Goal: Transaction & Acquisition: Purchase product/service

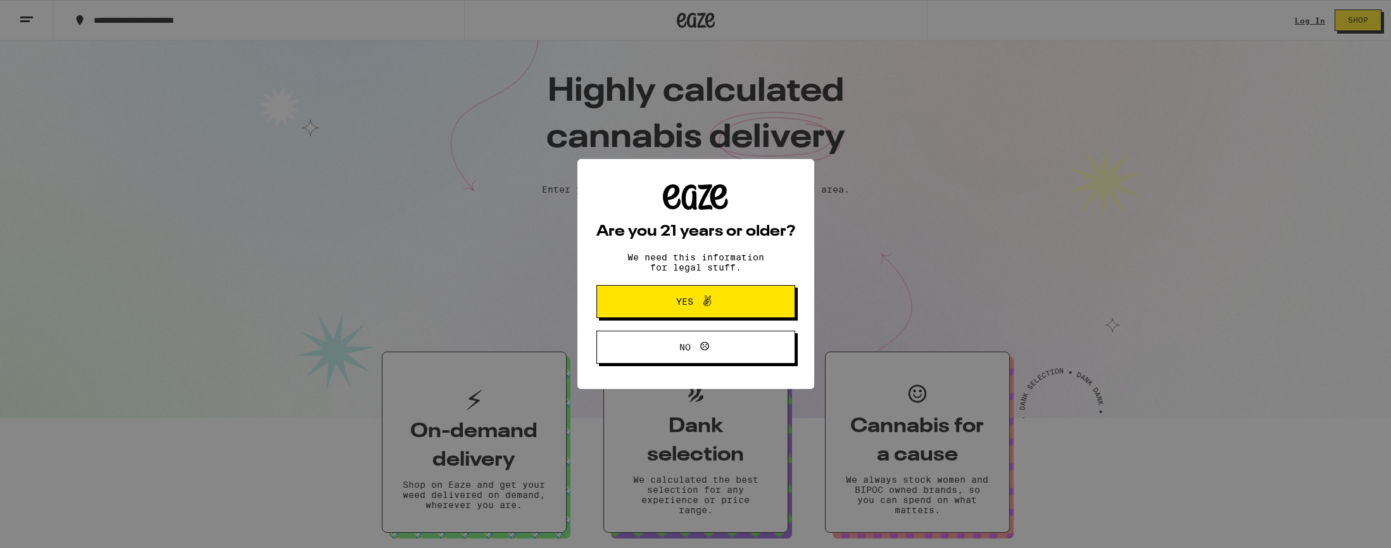
click at [725, 310] on span "Yes" at bounding box center [696, 301] width 96 height 16
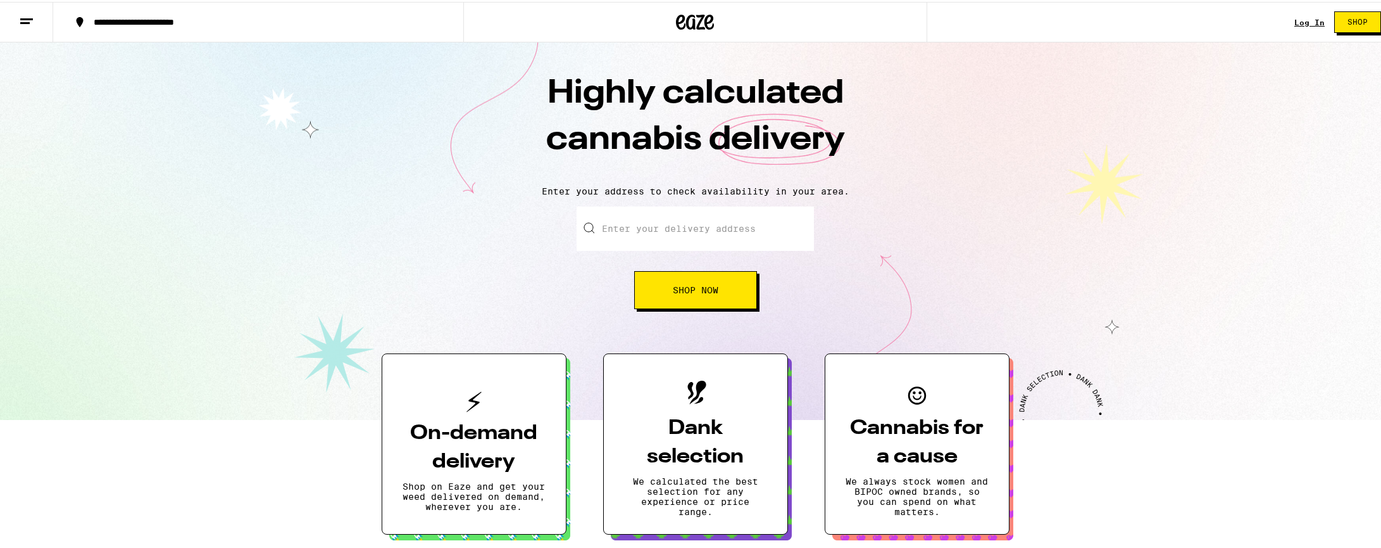
click at [1295, 18] on link "Log In" at bounding box center [1310, 20] width 30 height 8
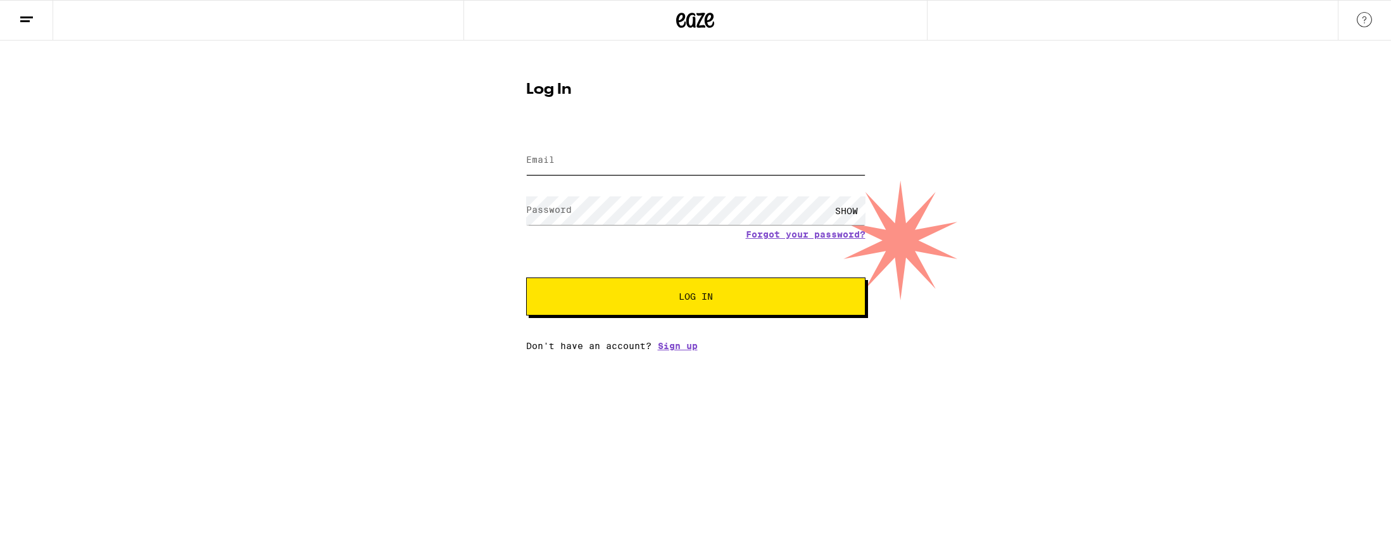
type input "[EMAIL_ADDRESS][DOMAIN_NAME]"
click at [639, 298] on span "Log In" at bounding box center [695, 296] width 237 height 9
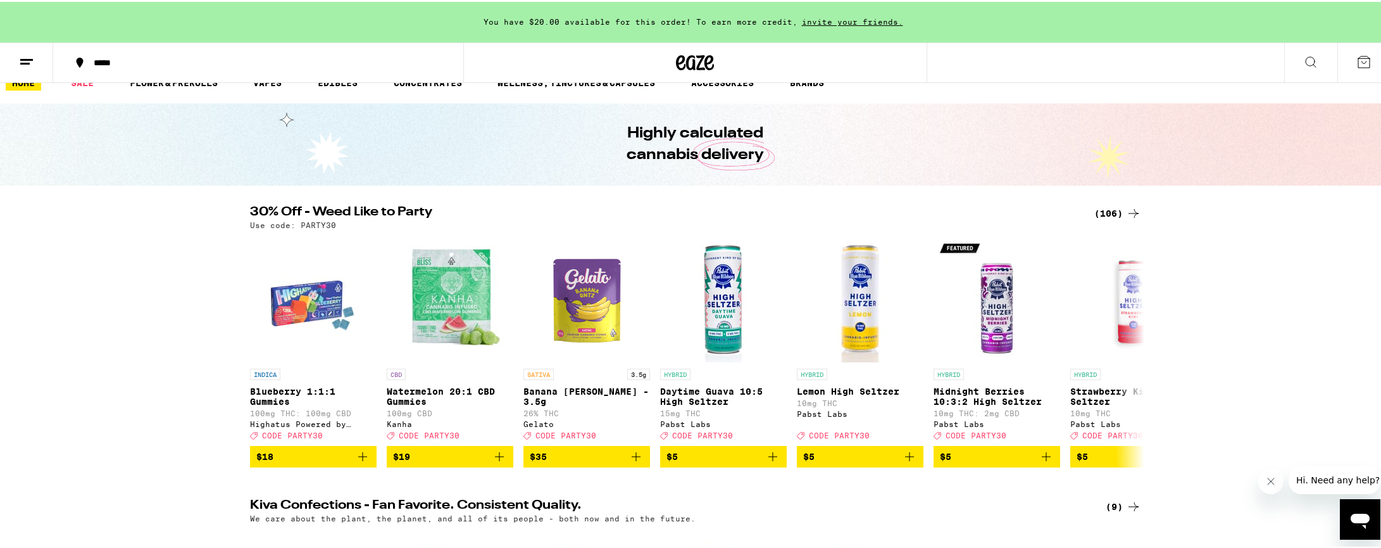
scroll to position [23, 0]
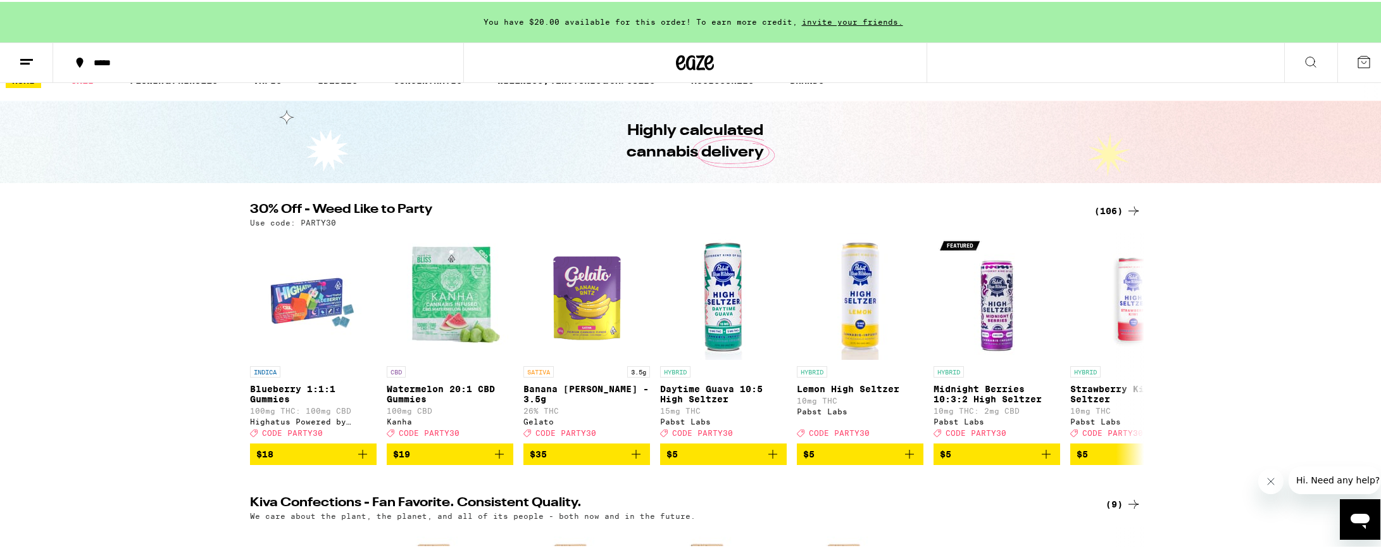
click at [1117, 211] on div "(106)" at bounding box center [1117, 208] width 47 height 15
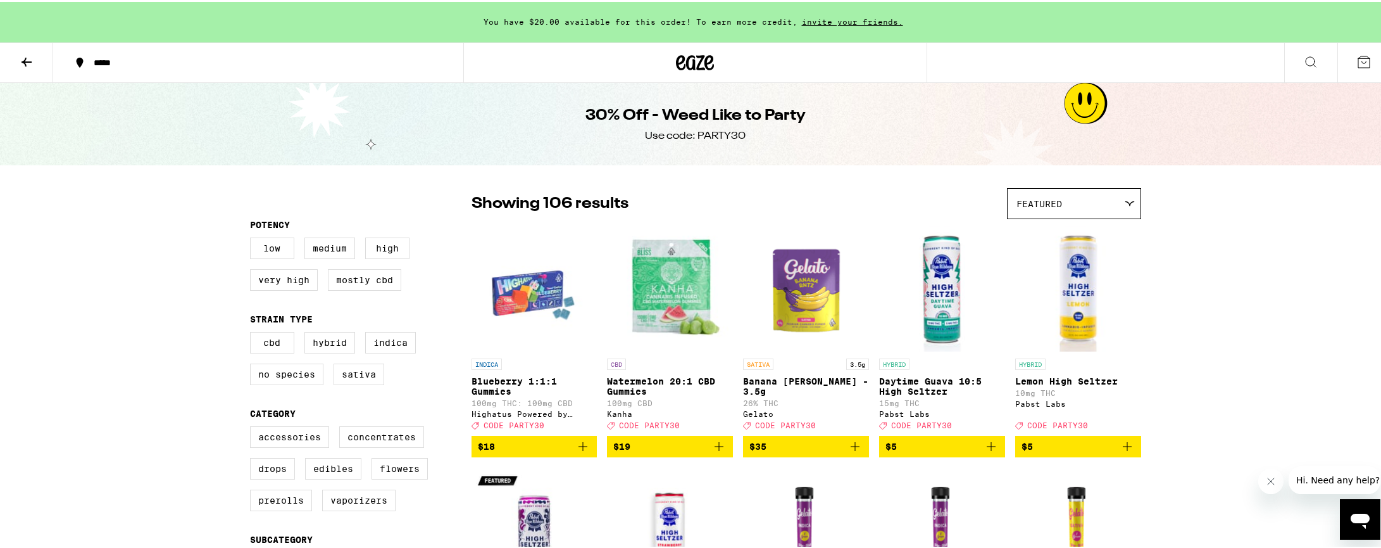
click at [693, 22] on span "You have $20.00 available for this order! To earn more credit," at bounding box center [641, 20] width 314 height 8
click at [387, 250] on label "High" at bounding box center [387, 246] width 44 height 22
click at [253, 238] on input "High" at bounding box center [253, 237] width 1 height 1
checkbox input "true"
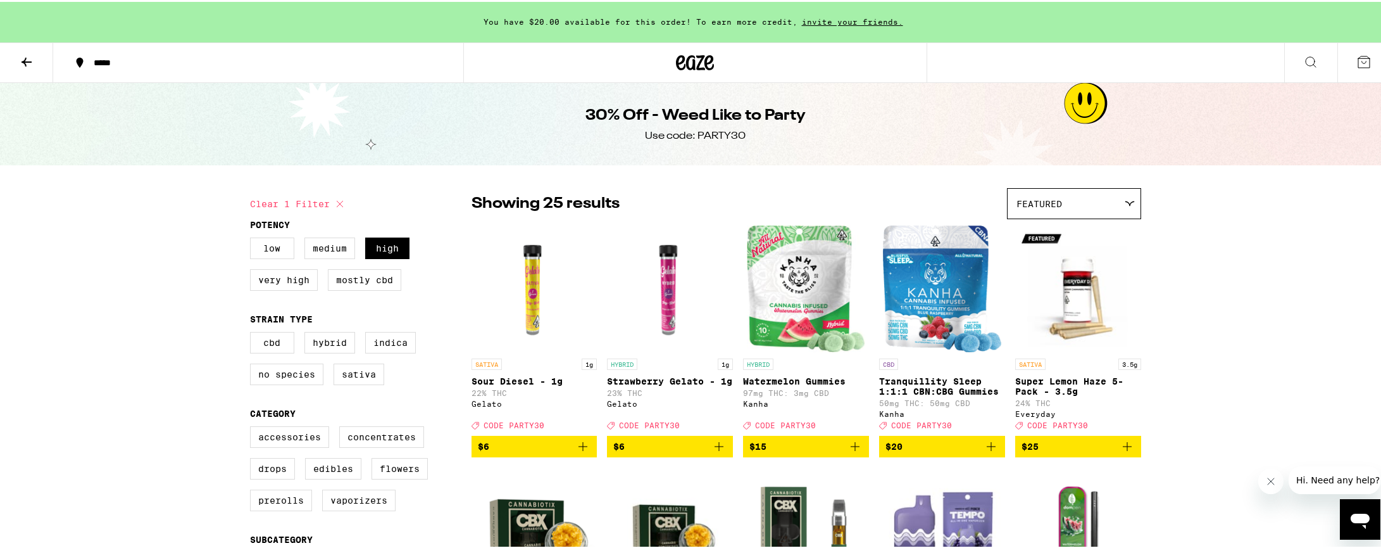
click at [579, 452] on icon "Add to bag" at bounding box center [582, 444] width 15 height 15
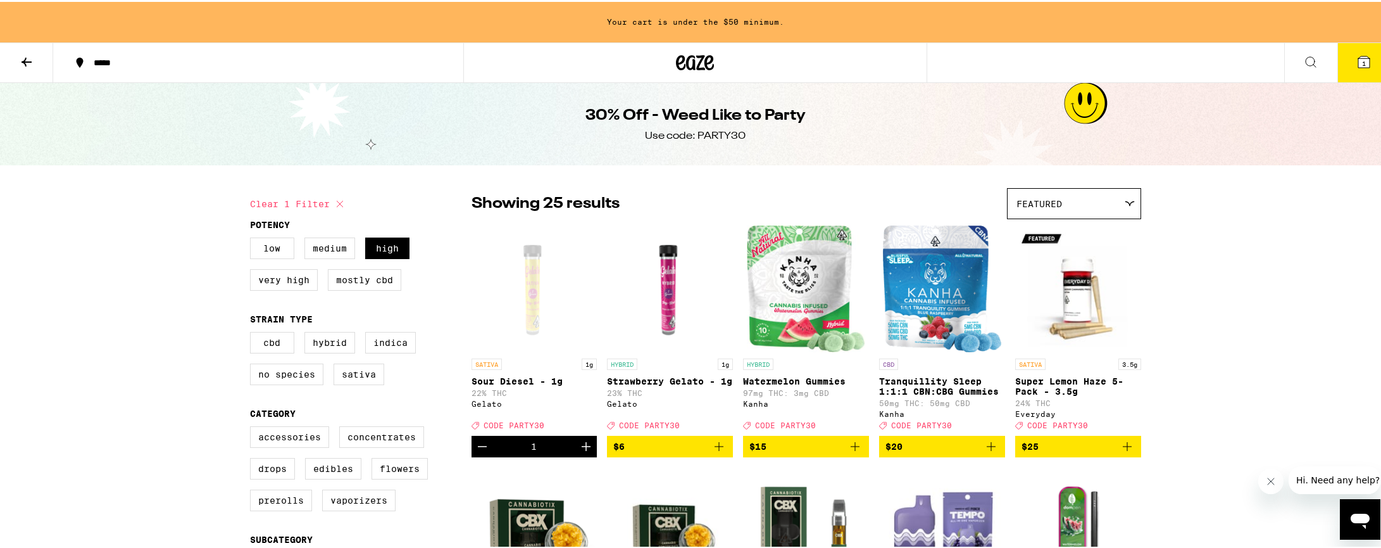
click at [715, 452] on icon "Add to bag" at bounding box center [719, 444] width 15 height 15
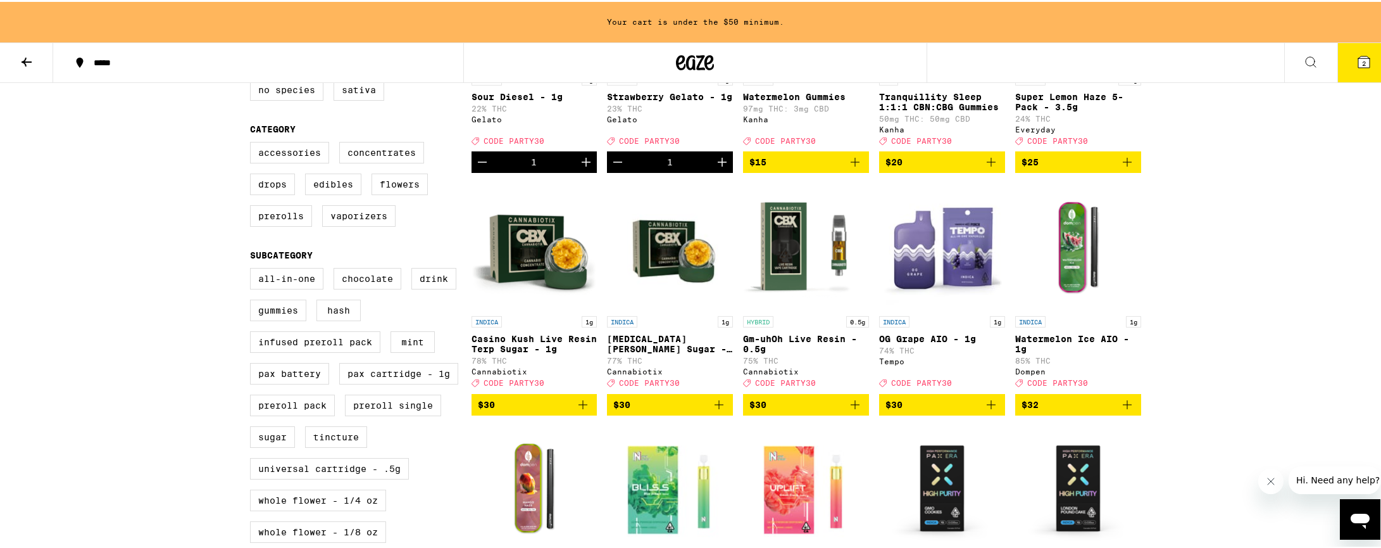
scroll to position [332, 0]
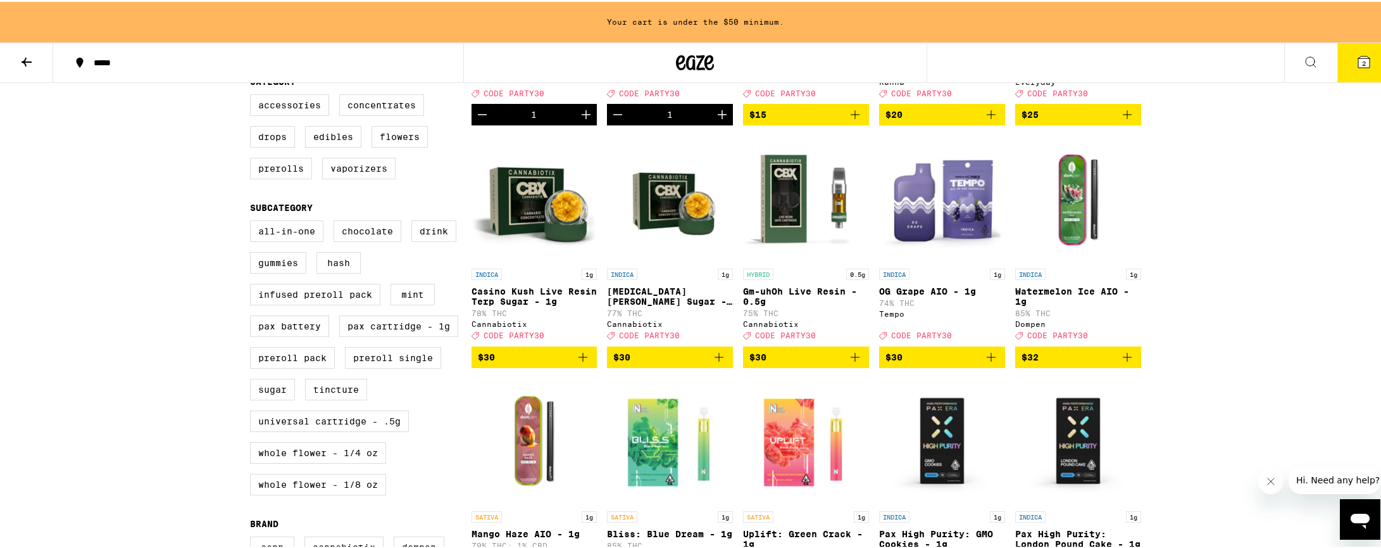
click at [988, 363] on icon "Add to bag" at bounding box center [991, 355] width 15 height 15
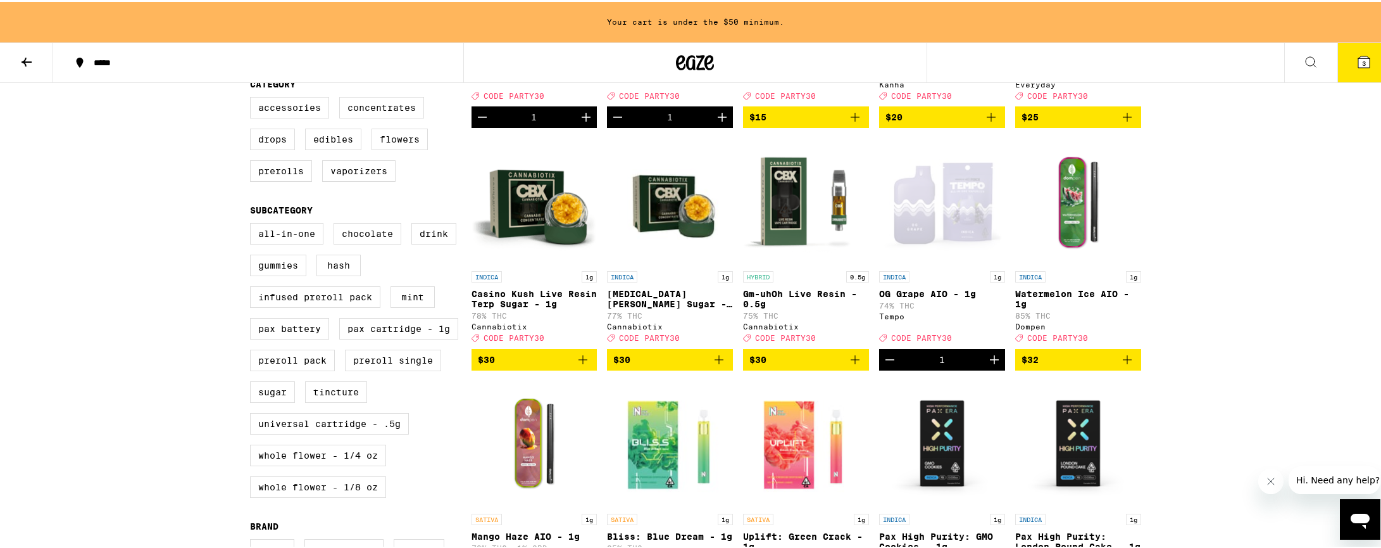
scroll to position [327, 0]
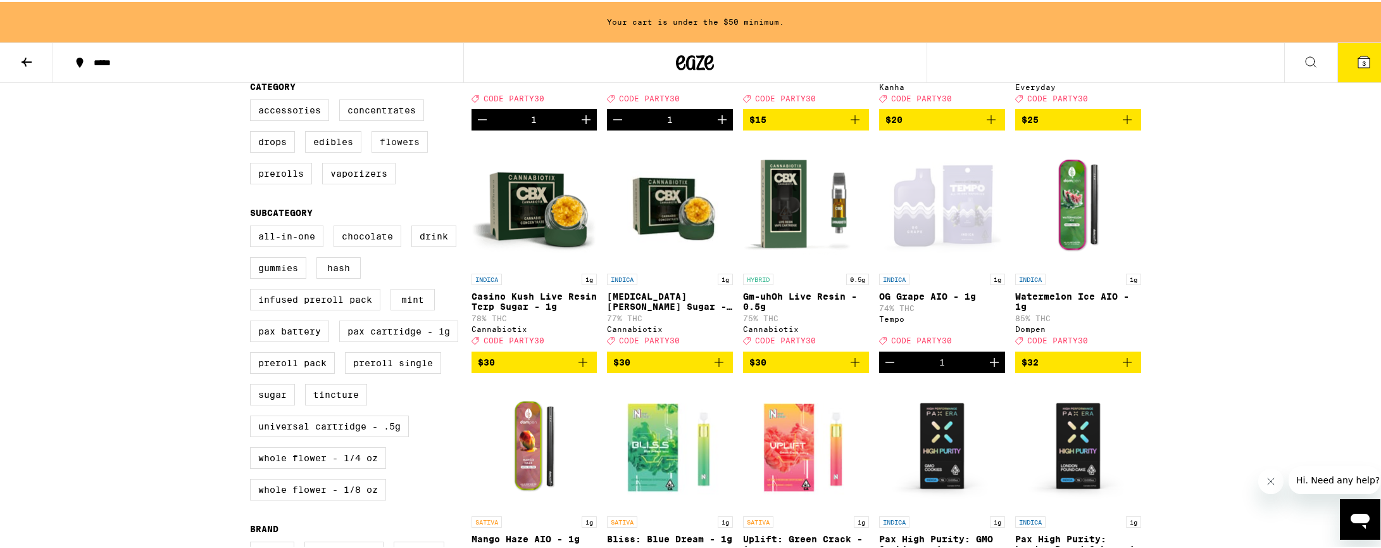
click at [394, 148] on label "Flowers" at bounding box center [400, 140] width 56 height 22
click at [253, 100] on input "Flowers" at bounding box center [253, 99] width 1 height 1
checkbox input "true"
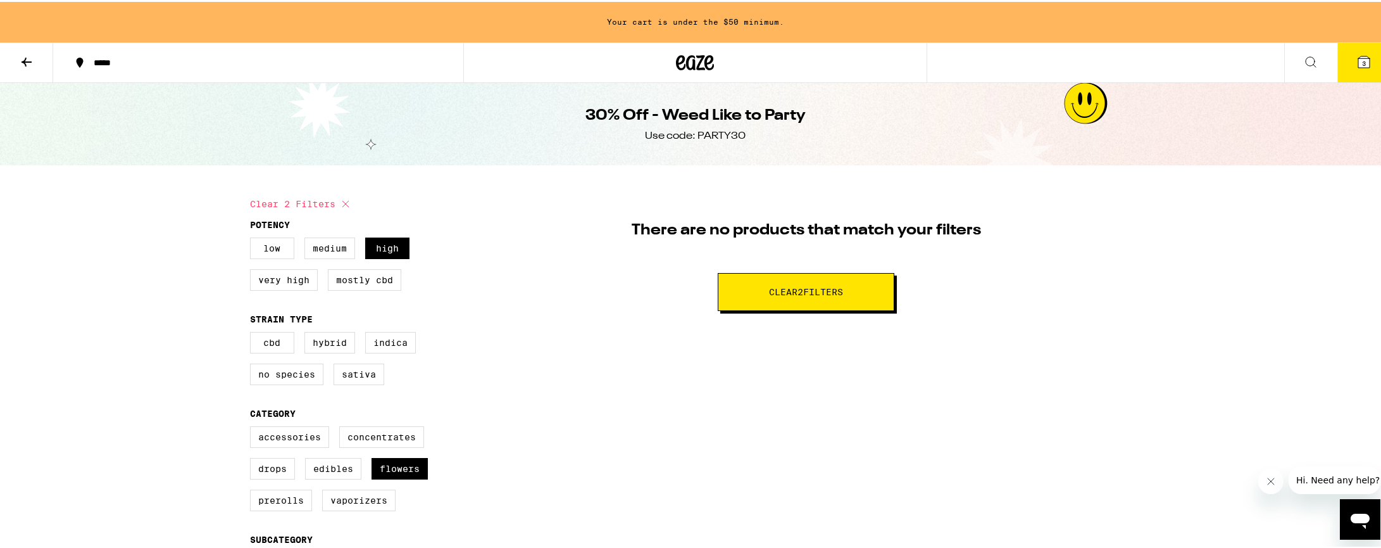
click at [786, 286] on span "Clear 2 filter s" at bounding box center [806, 289] width 74 height 9
checkbox input "false"
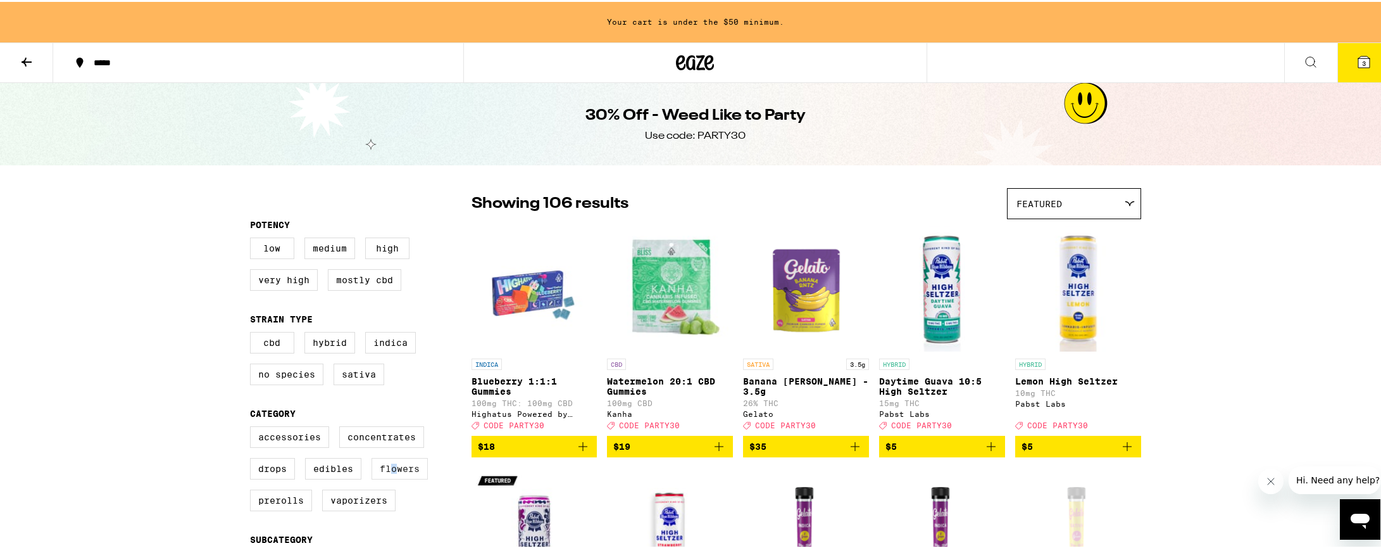
click at [390, 477] on label "Flowers" at bounding box center [400, 467] width 56 height 22
click at [253, 427] on input "Flowers" at bounding box center [253, 426] width 1 height 1
checkbox input "true"
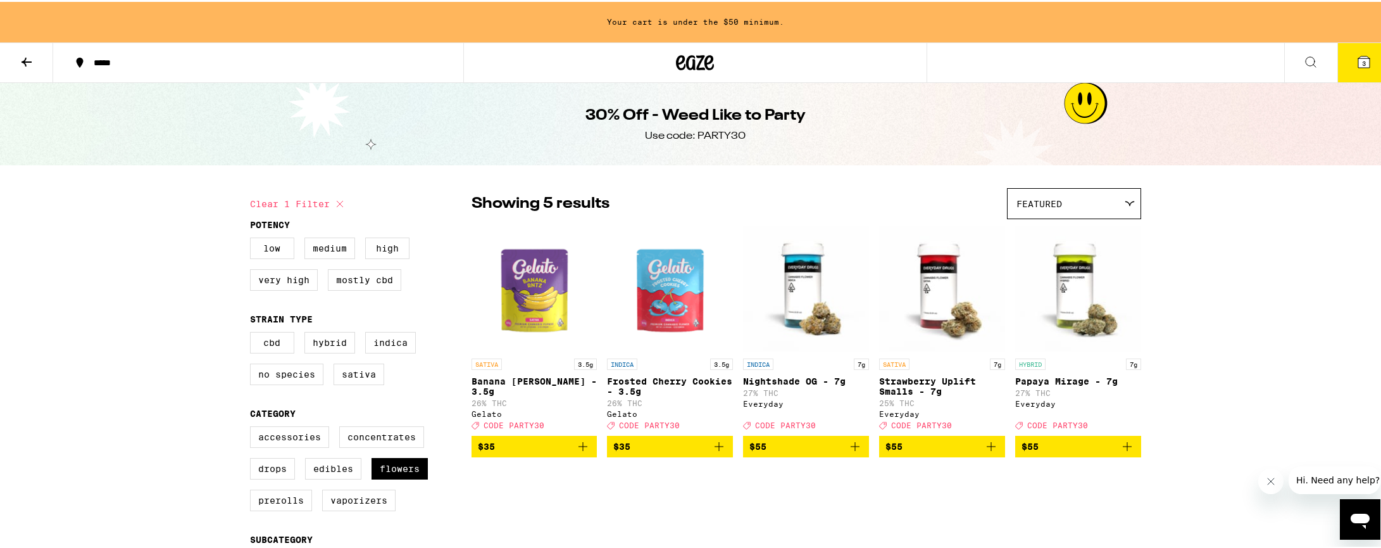
click at [1117, 195] on div "Featured" at bounding box center [1074, 202] width 133 height 30
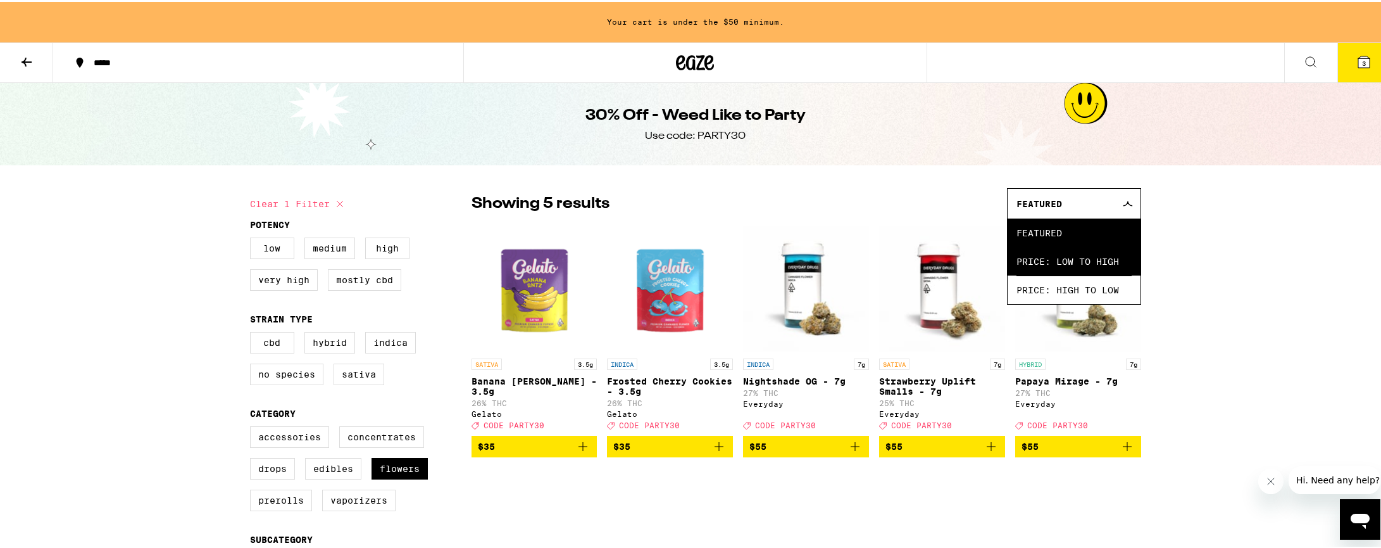
click at [1099, 256] on span "Price: Low to High" at bounding box center [1074, 259] width 115 height 28
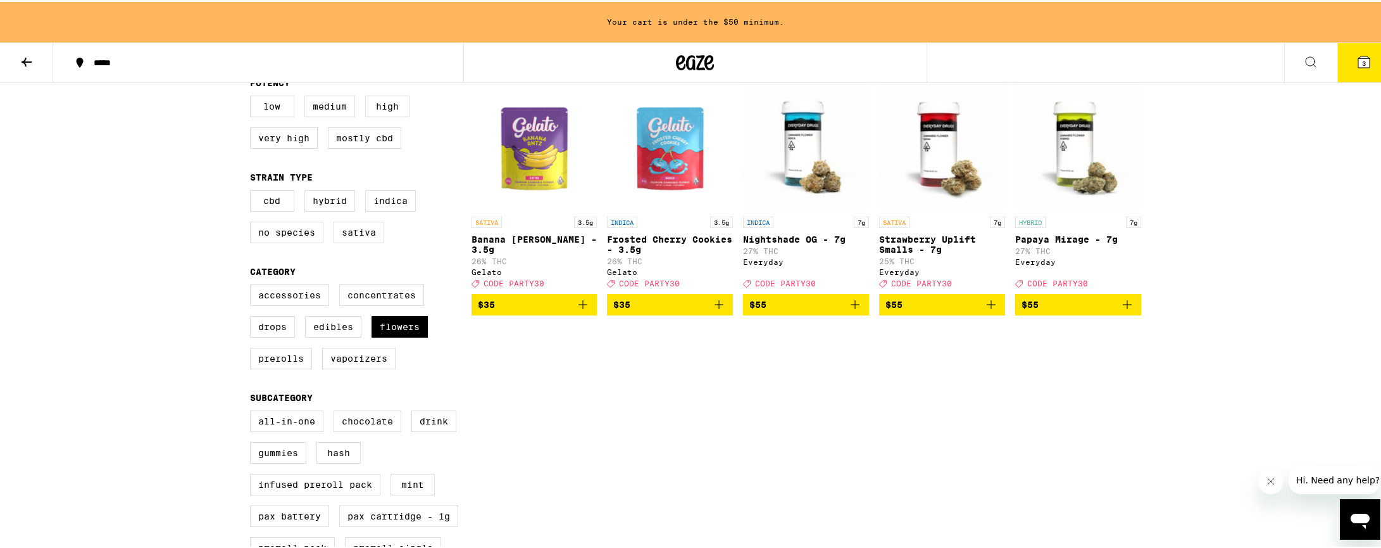
scroll to position [90, 0]
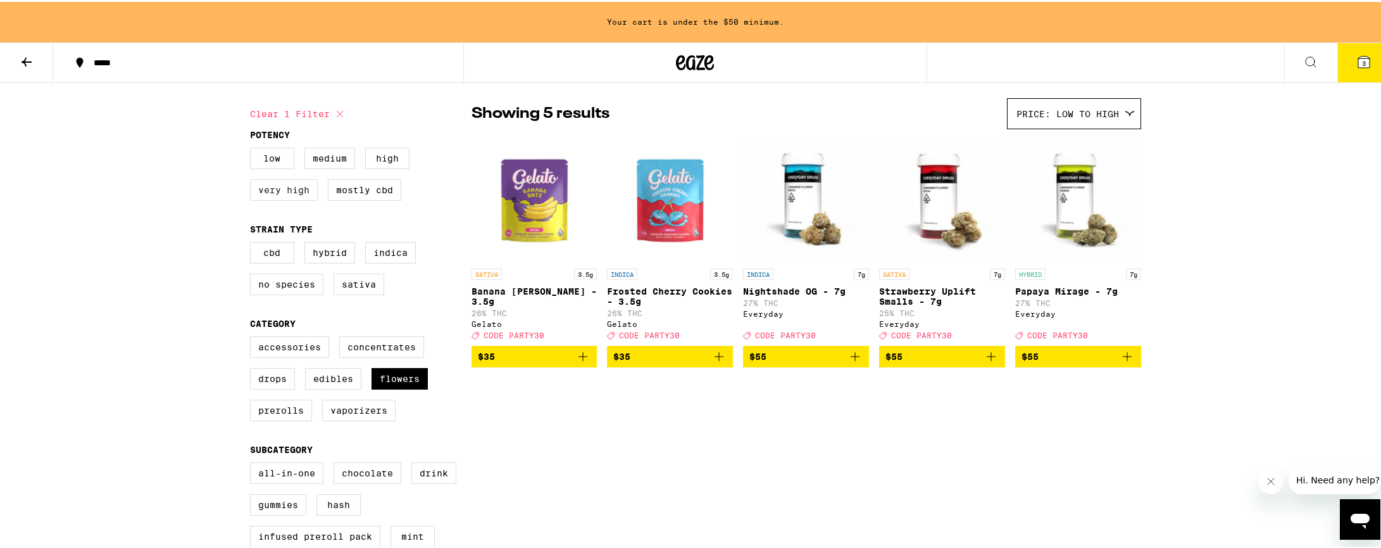
click at [289, 199] on label "Very High" at bounding box center [284, 188] width 68 height 22
click at [253, 148] on input "Very High" at bounding box center [253, 147] width 1 height 1
click at [288, 187] on label "Very High" at bounding box center [284, 188] width 68 height 22
click at [253, 148] on input "Very High" at bounding box center [253, 147] width 1 height 1
click at [288, 187] on label "Very High" at bounding box center [284, 188] width 68 height 22
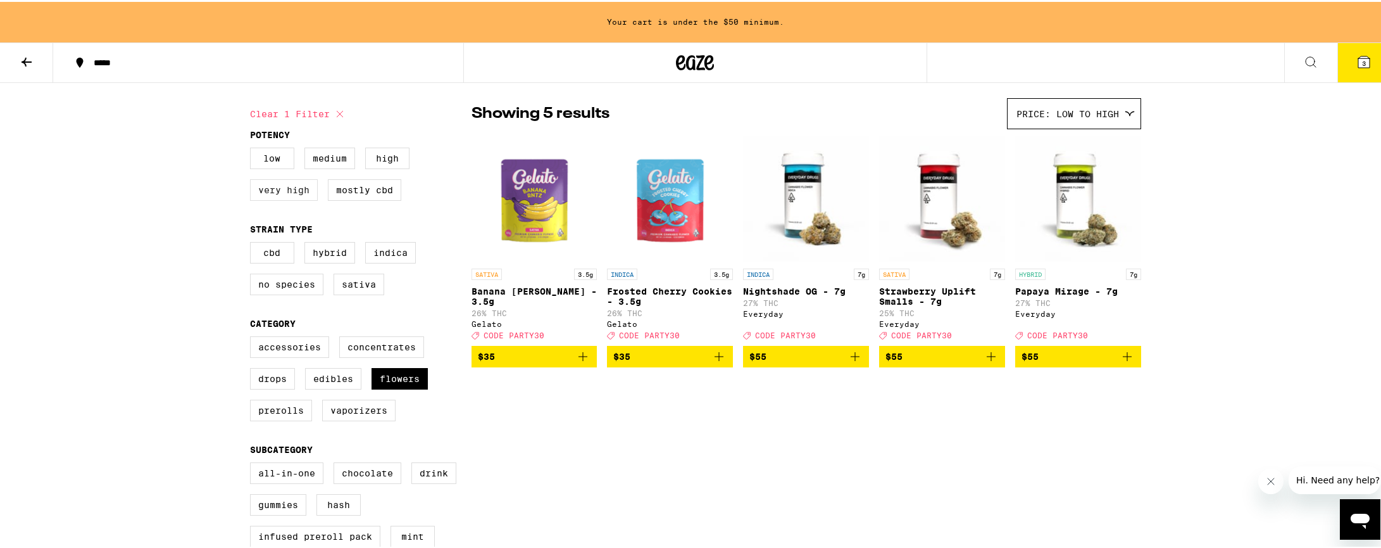
click at [253, 148] on input "Very High" at bounding box center [253, 147] width 1 height 1
checkbox input "true"
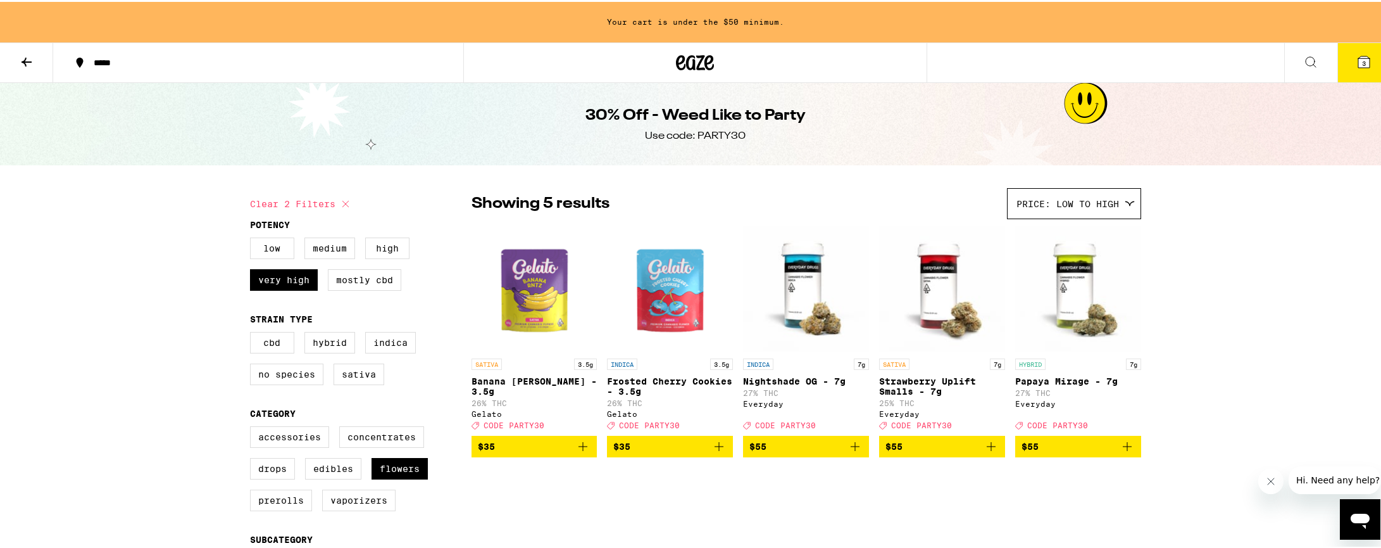
click at [691, 68] on icon at bounding box center [695, 60] width 19 height 15
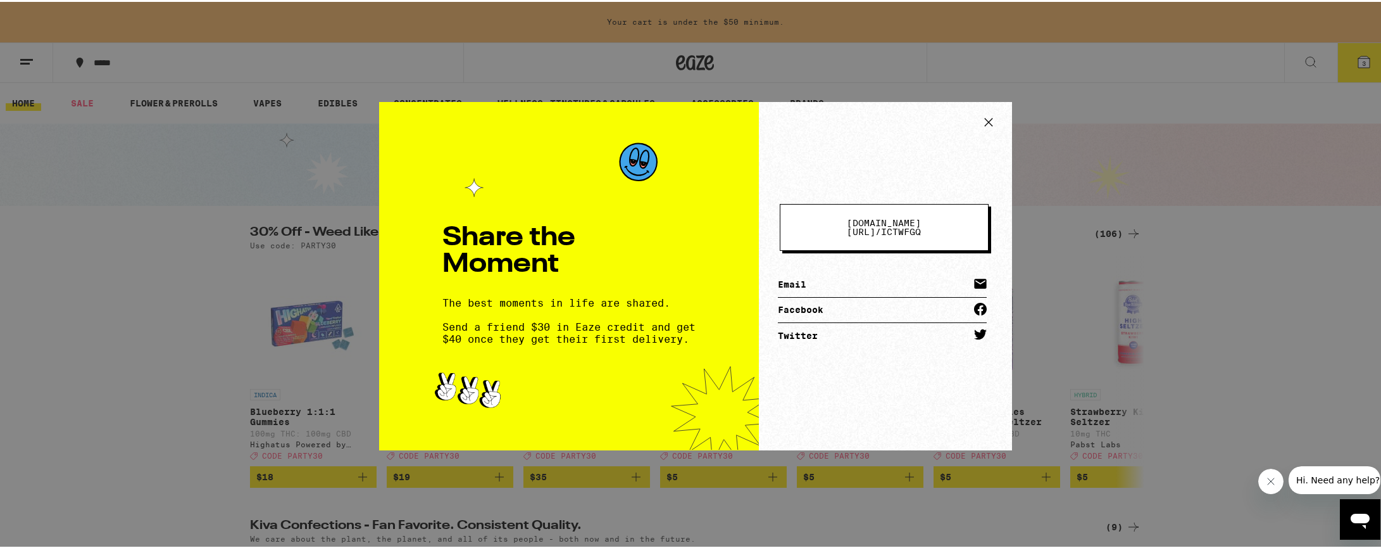
click at [979, 120] on icon at bounding box center [988, 120] width 19 height 19
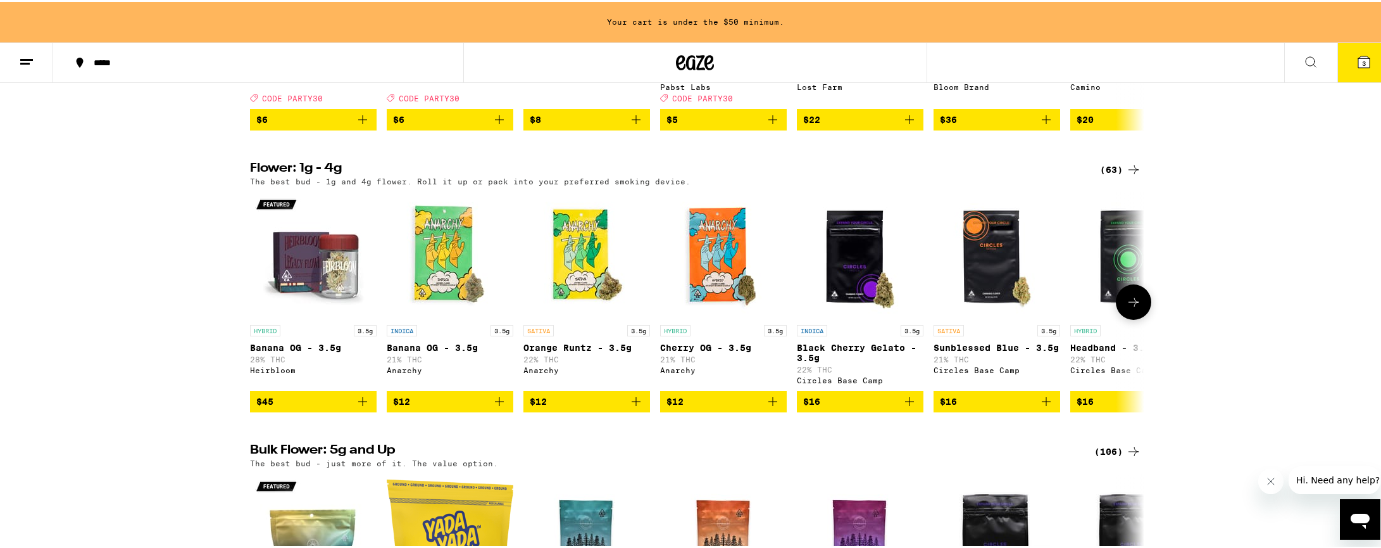
scroll to position [1228, 0]
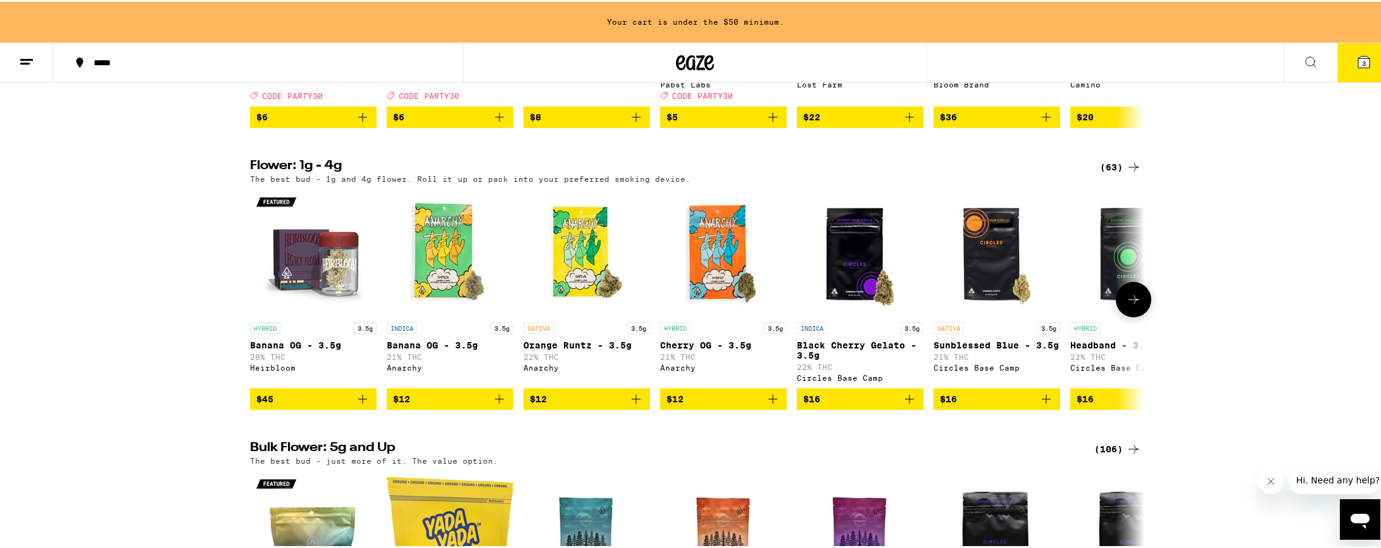
click at [1131, 302] on icon at bounding box center [1134, 297] width 10 height 9
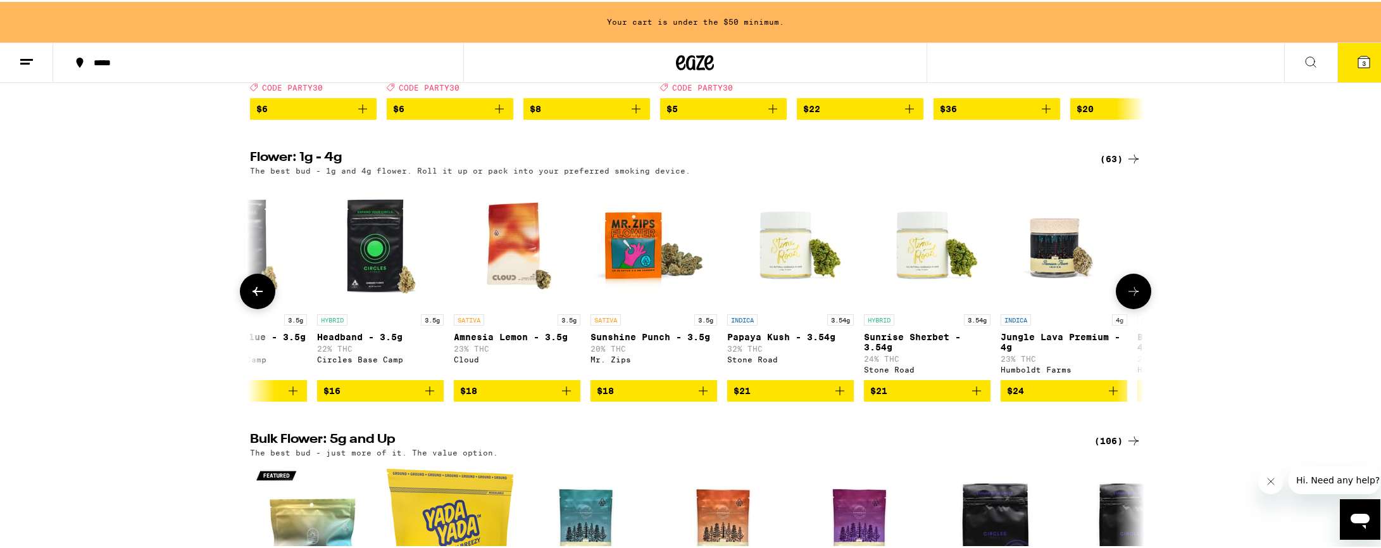
scroll to position [1241, 0]
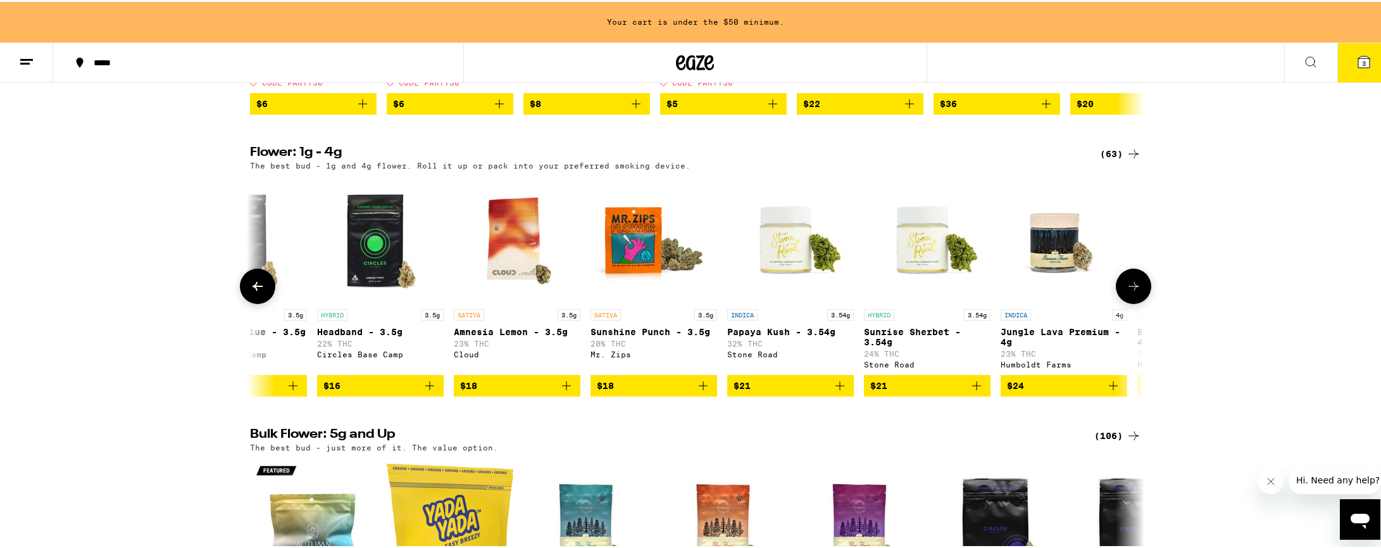
click at [1120, 302] on button at bounding box center [1133, 283] width 35 height 35
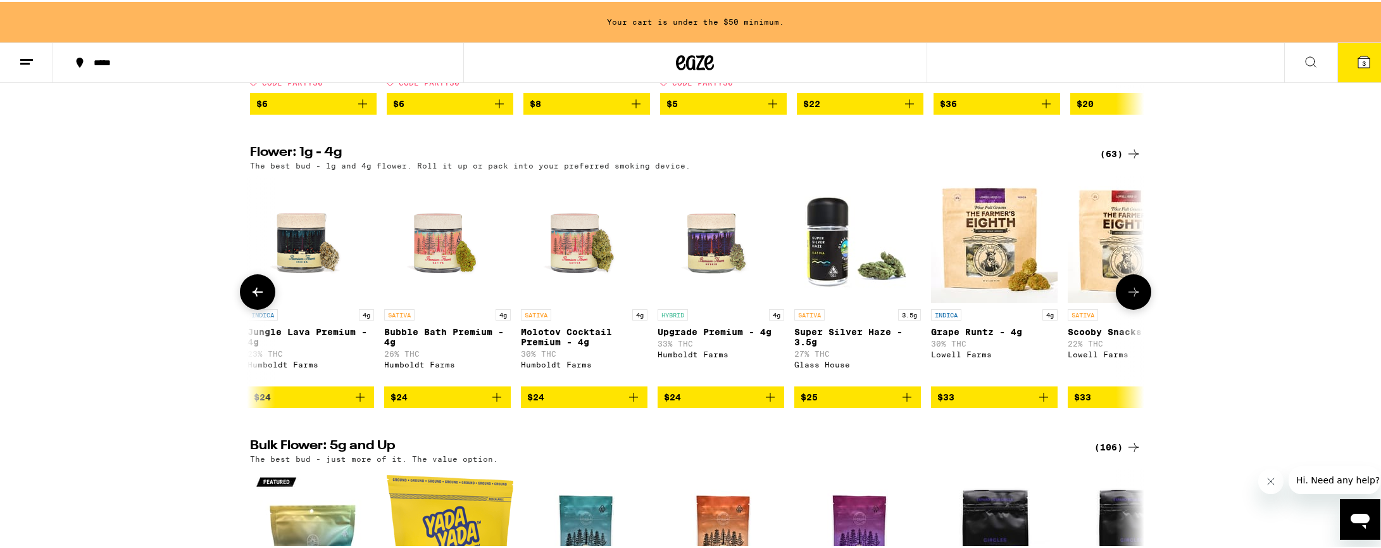
click at [1120, 308] on button at bounding box center [1133, 289] width 35 height 35
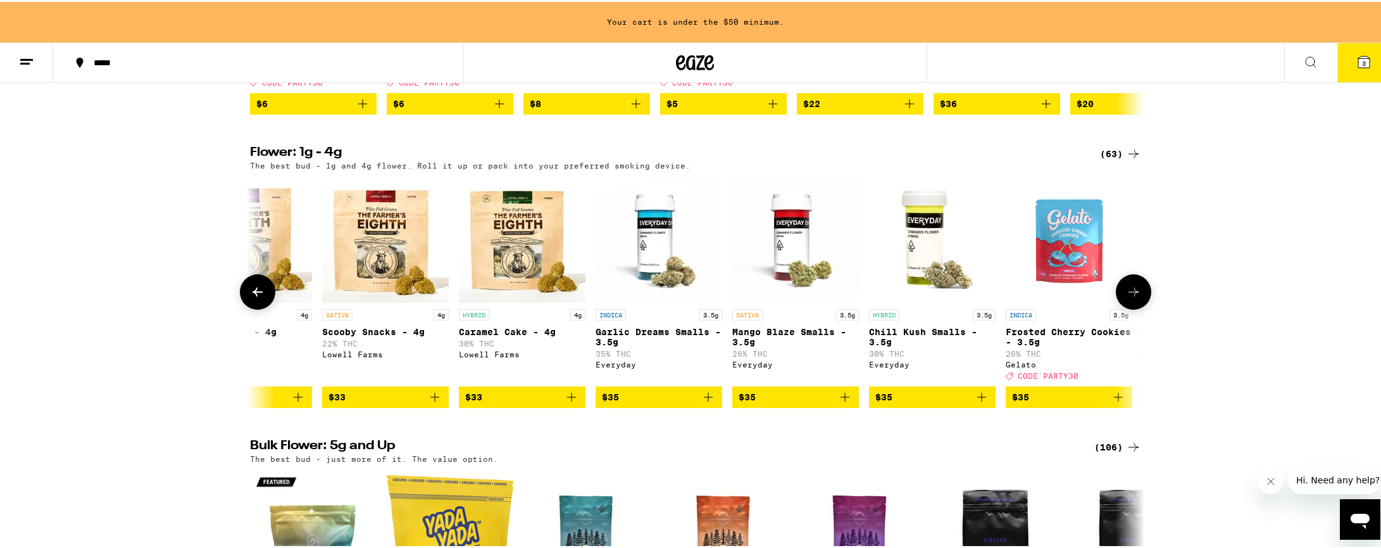
scroll to position [0, 2260]
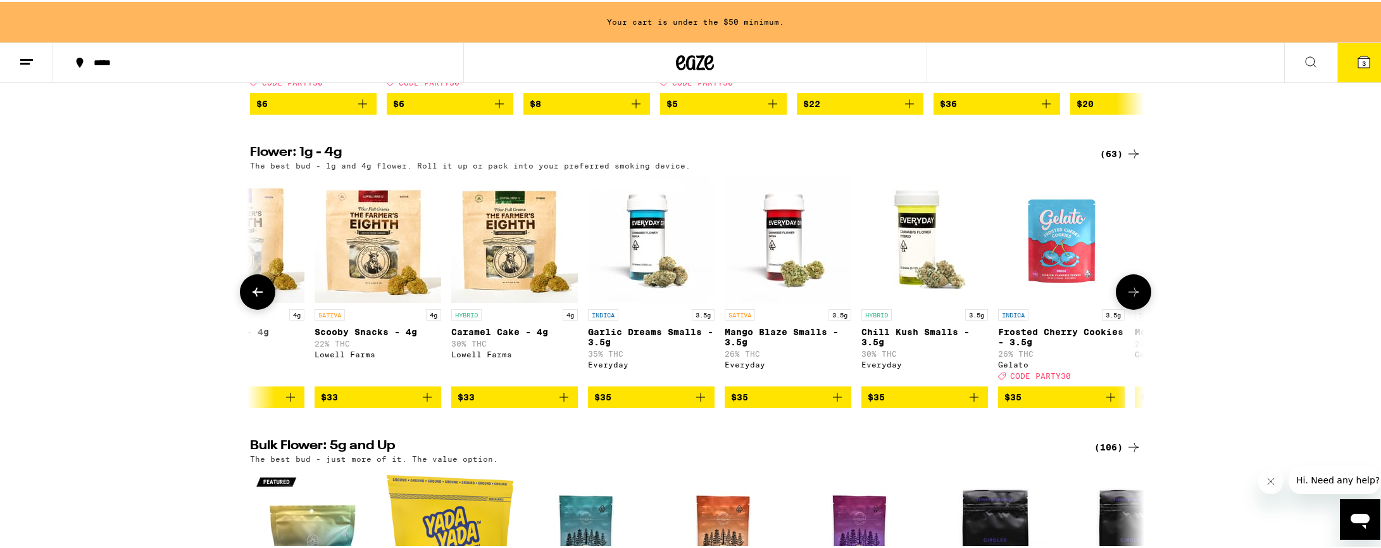
click at [1127, 308] on button at bounding box center [1133, 289] width 35 height 35
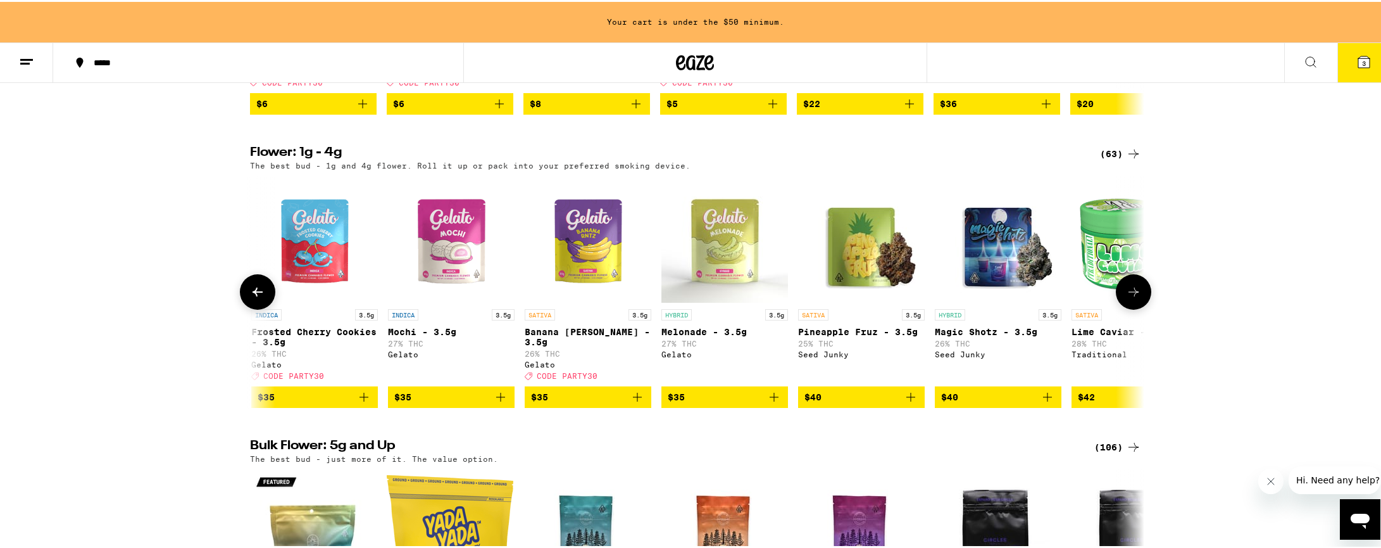
scroll to position [0, 3013]
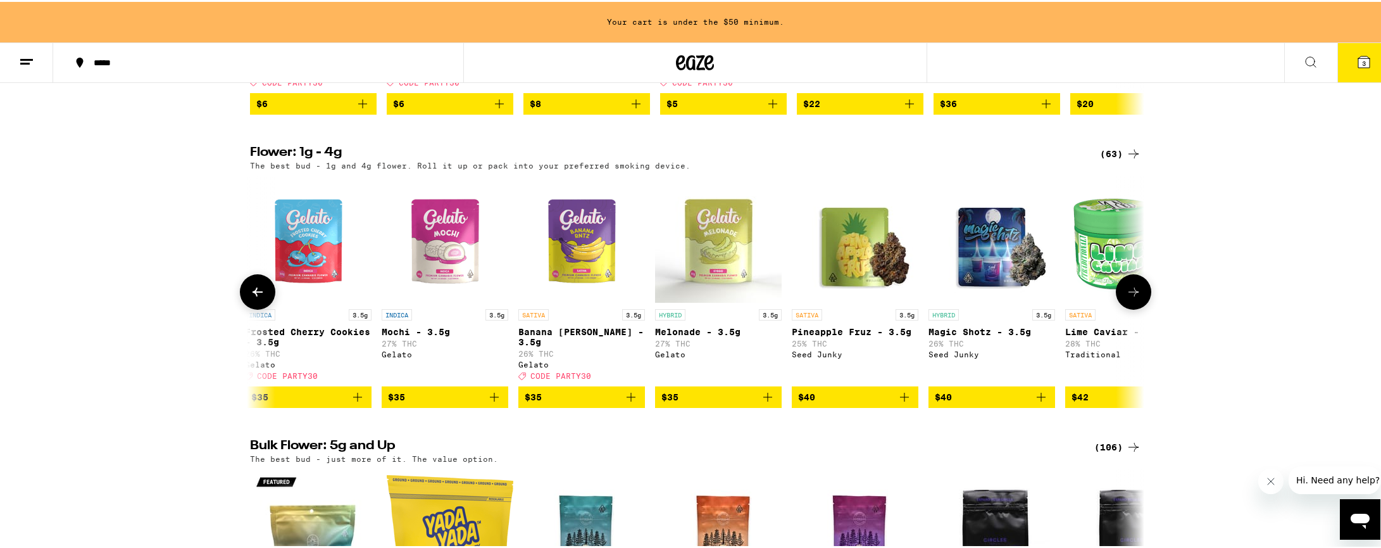
click at [1127, 298] on icon at bounding box center [1133, 289] width 15 height 15
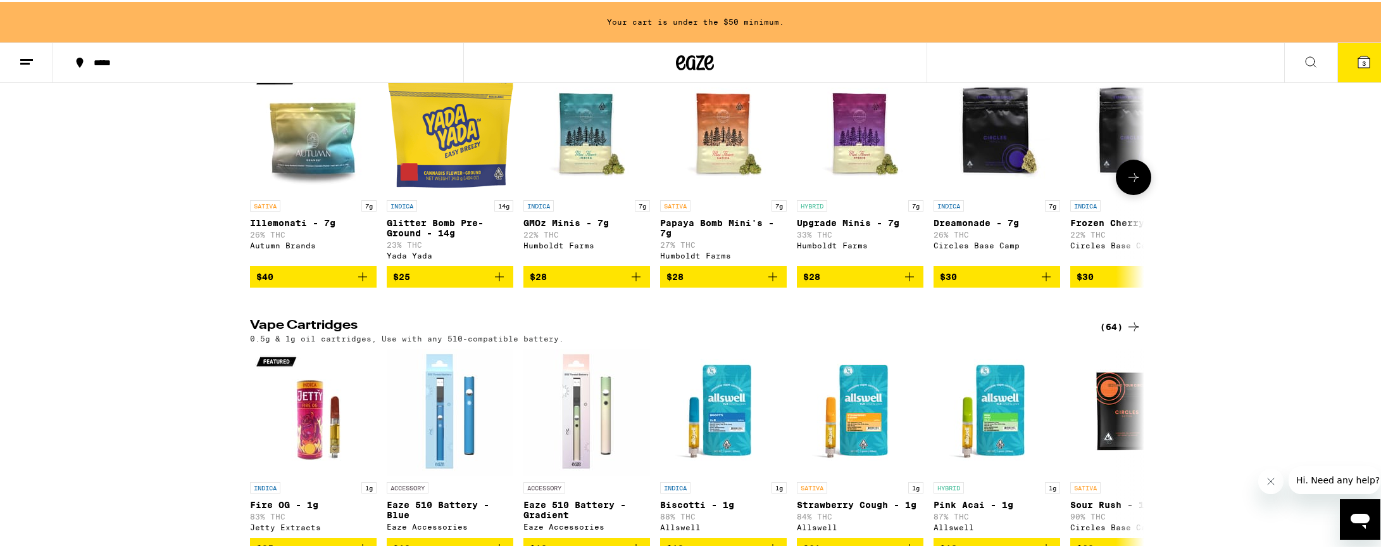
scroll to position [1632, 0]
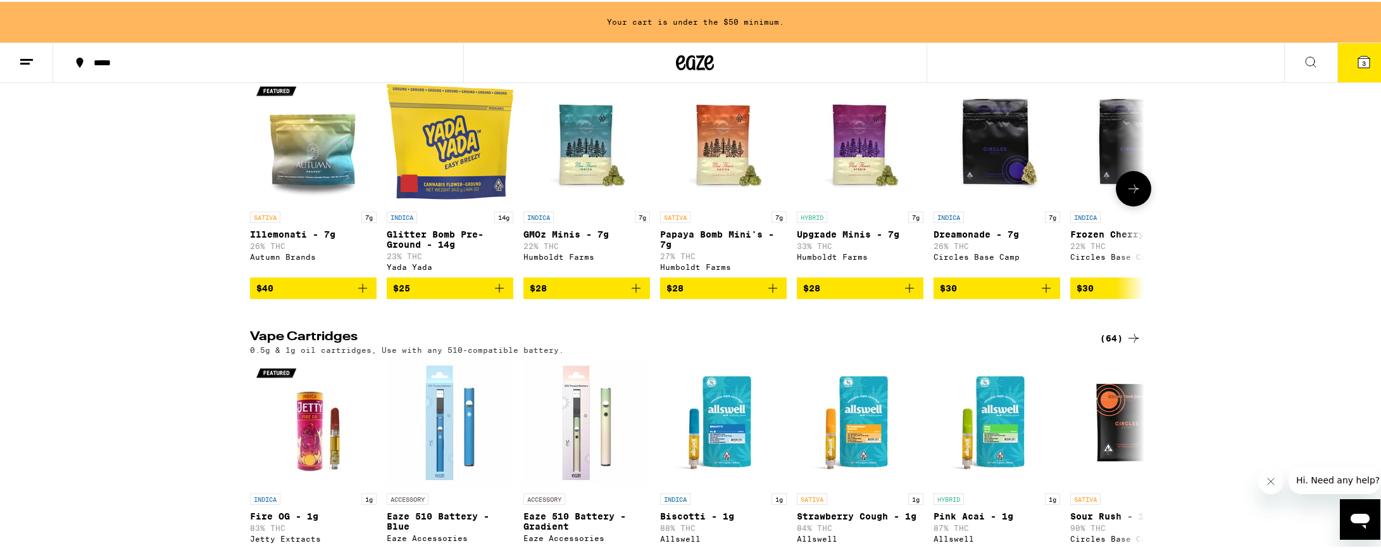
click at [498, 294] on icon "Add to bag" at bounding box center [499, 286] width 15 height 15
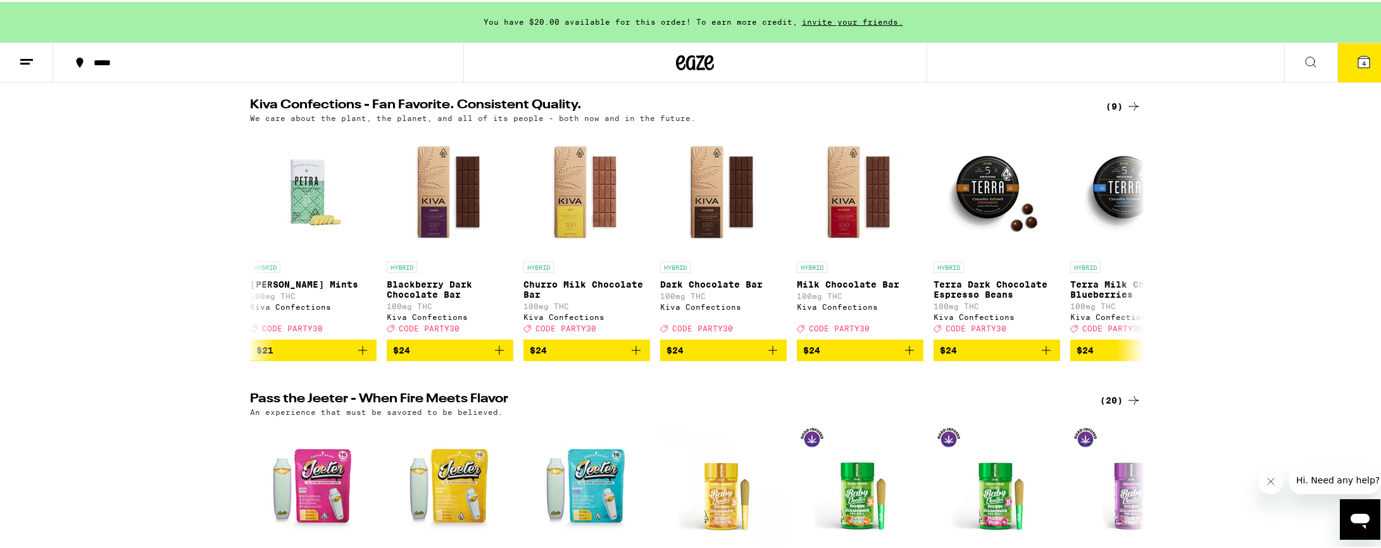
scroll to position [0, 0]
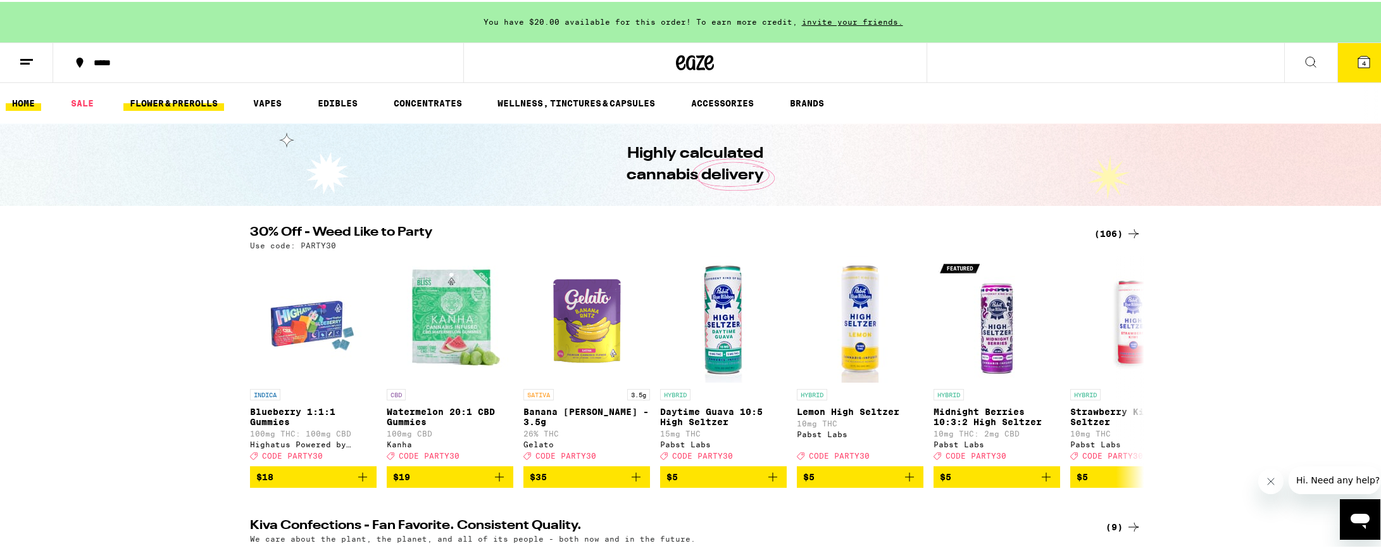
click at [157, 97] on link "FLOWER & PREROLLS" at bounding box center [173, 101] width 101 height 15
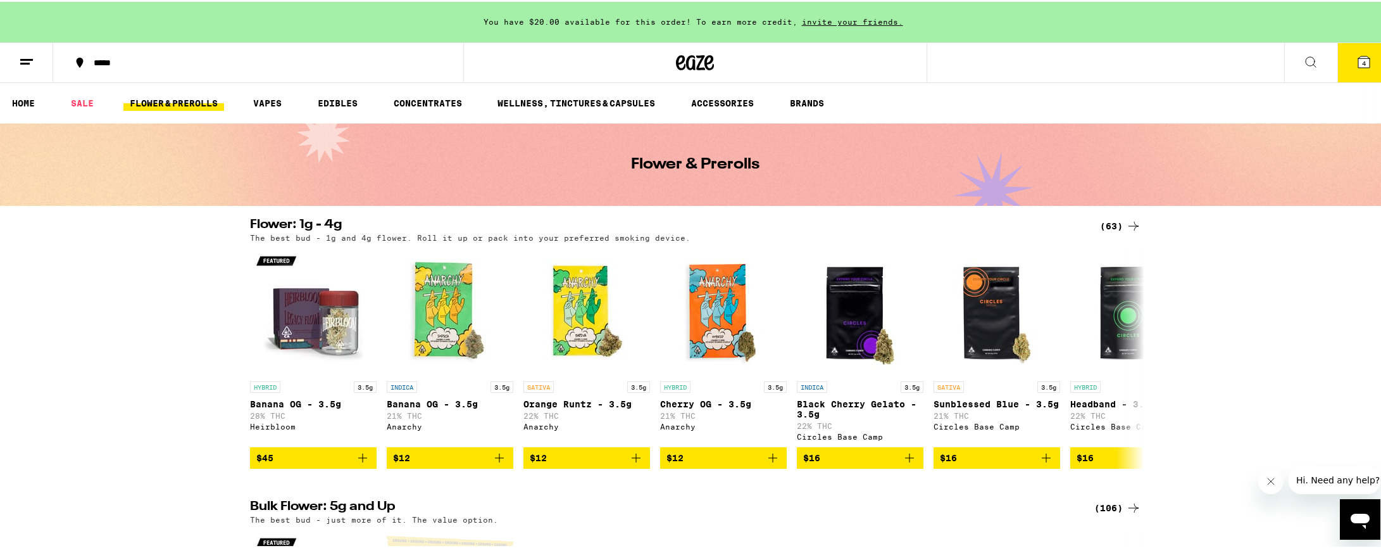
scroll to position [109, 0]
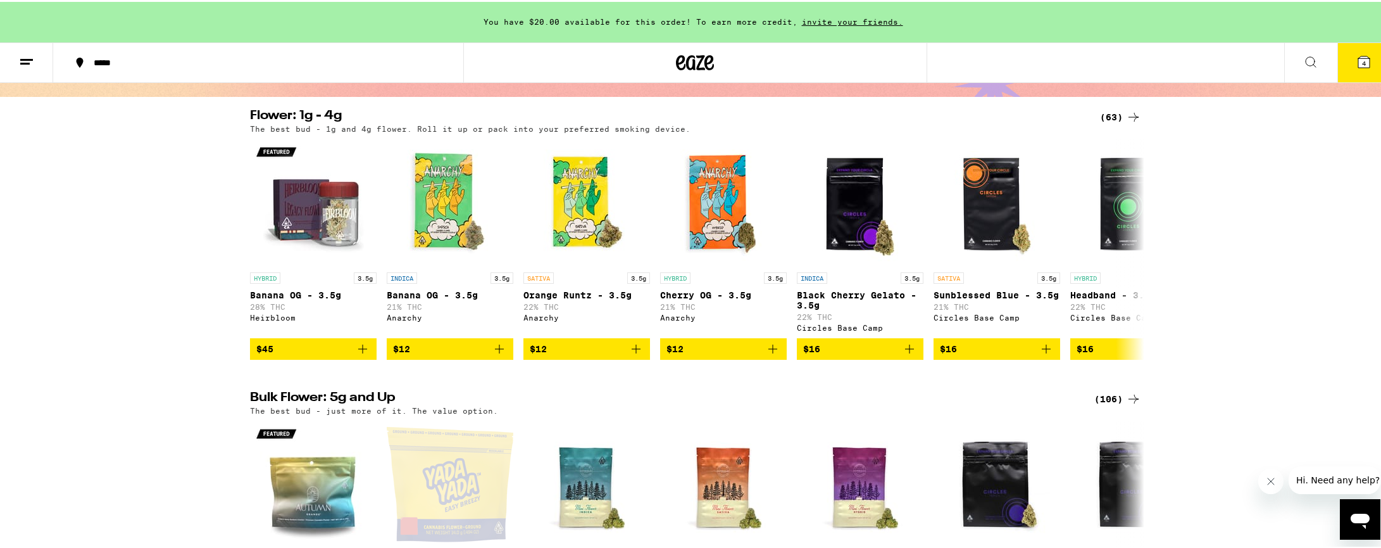
click at [1105, 113] on div "(63)" at bounding box center [1120, 115] width 41 height 15
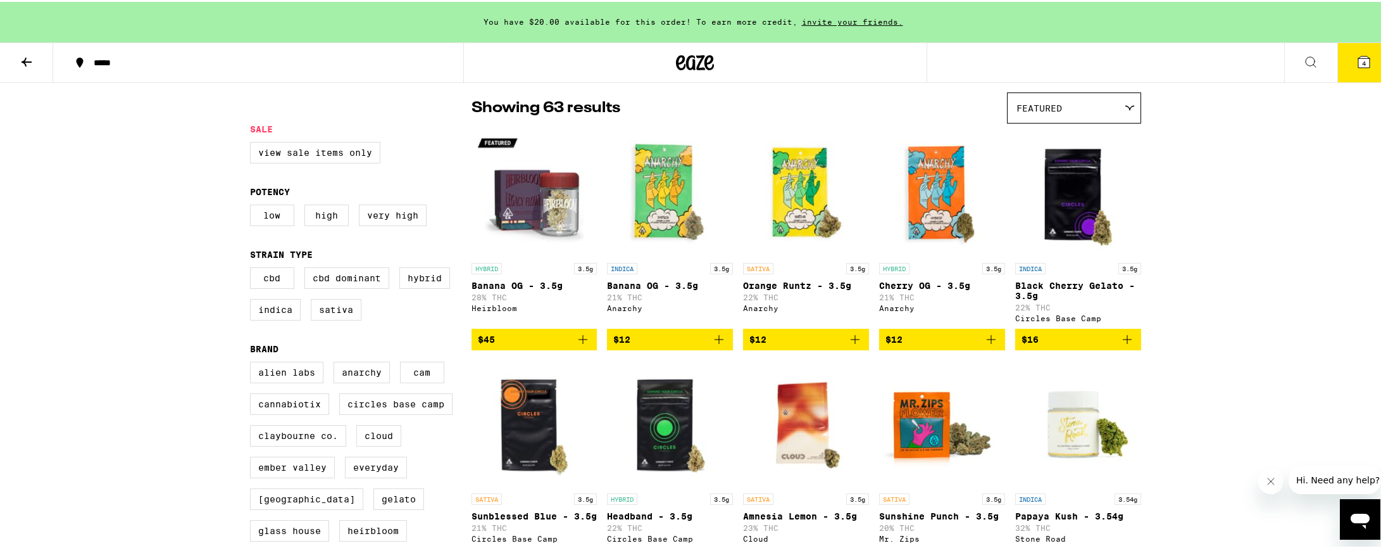
scroll to position [85, 0]
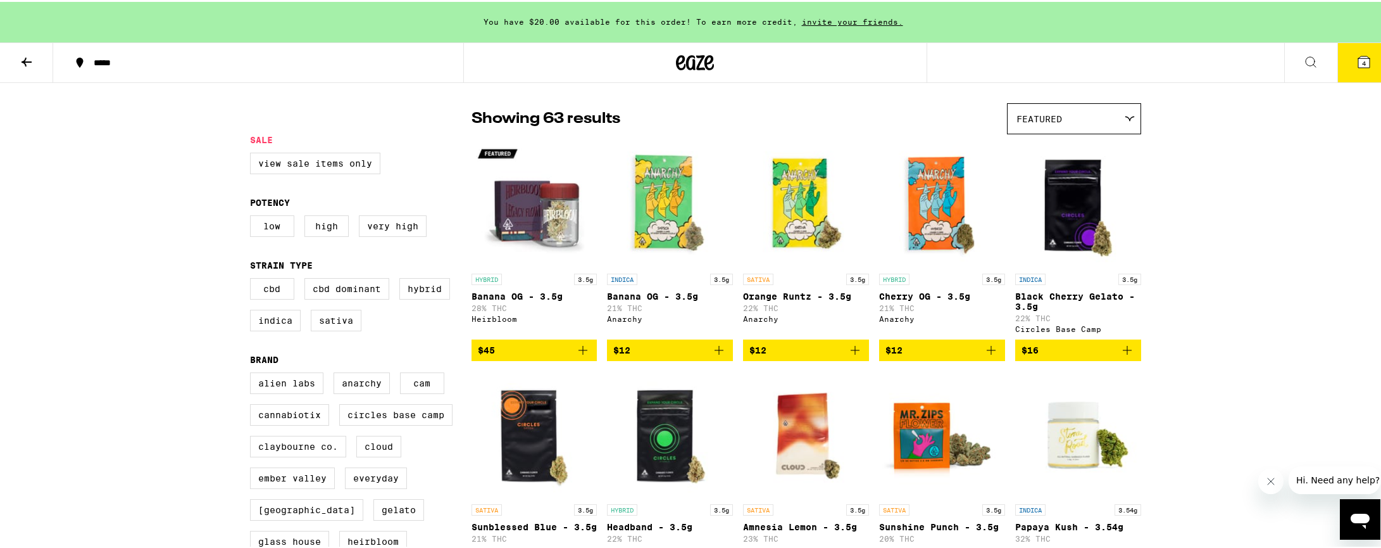
click at [1108, 120] on div "Featured" at bounding box center [1074, 117] width 133 height 30
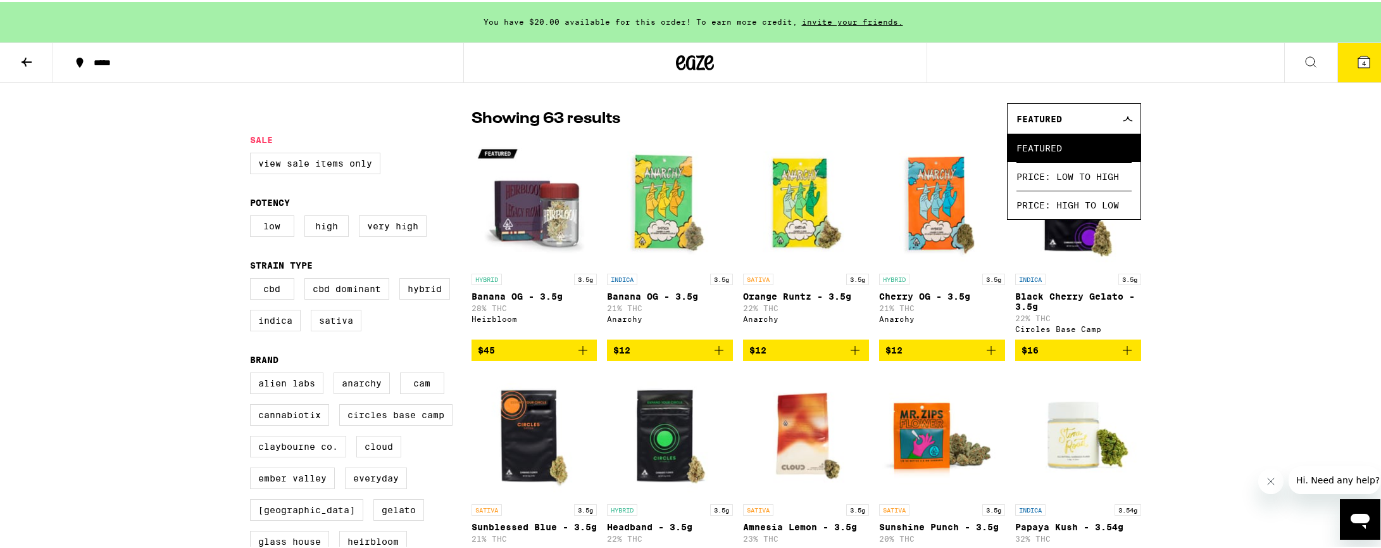
click at [387, 230] on label "Very High" at bounding box center [393, 224] width 68 height 22
click at [253, 216] on input "Very High" at bounding box center [253, 215] width 1 height 1
checkbox input "true"
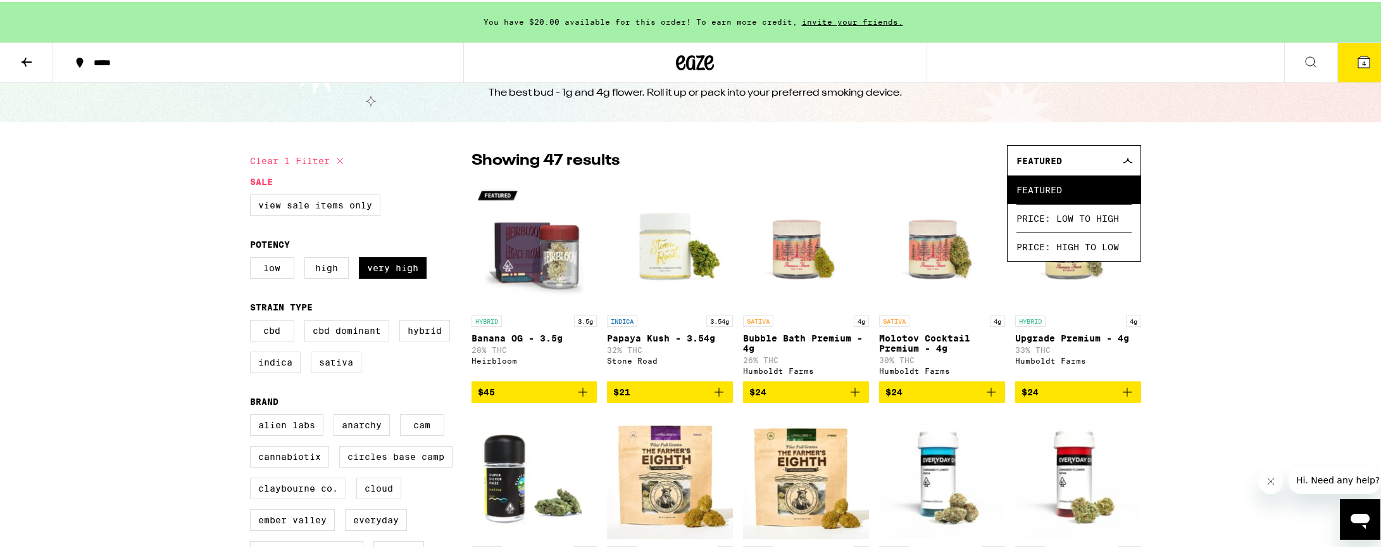
scroll to position [50, 0]
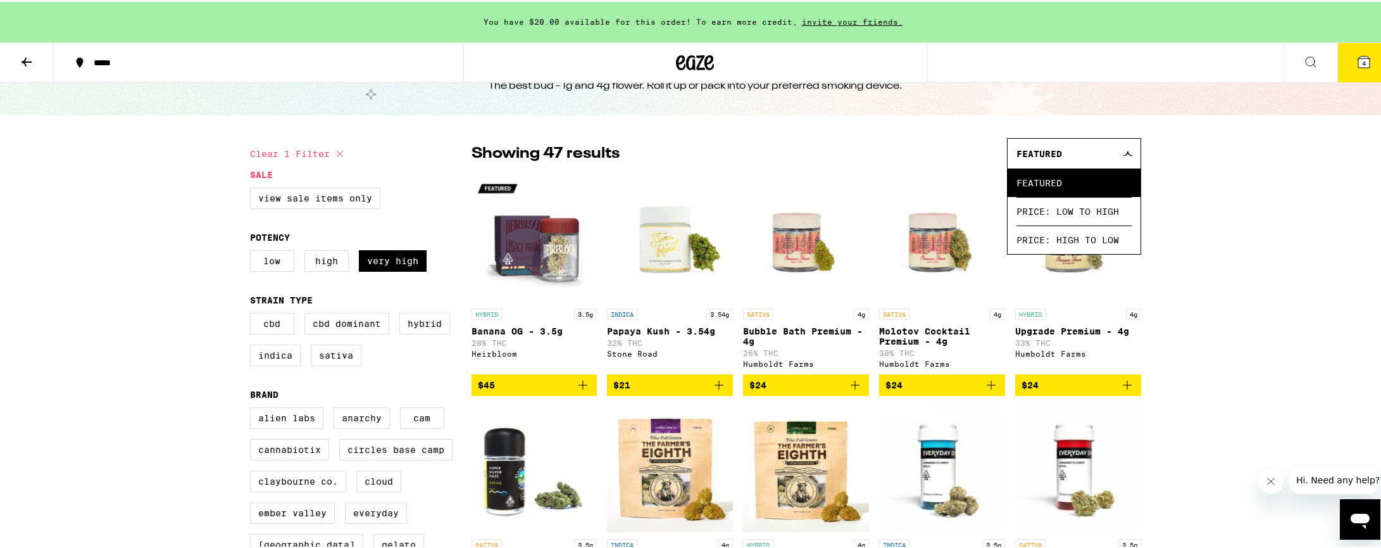
click at [715, 387] on icon "Add to bag" at bounding box center [719, 383] width 9 height 9
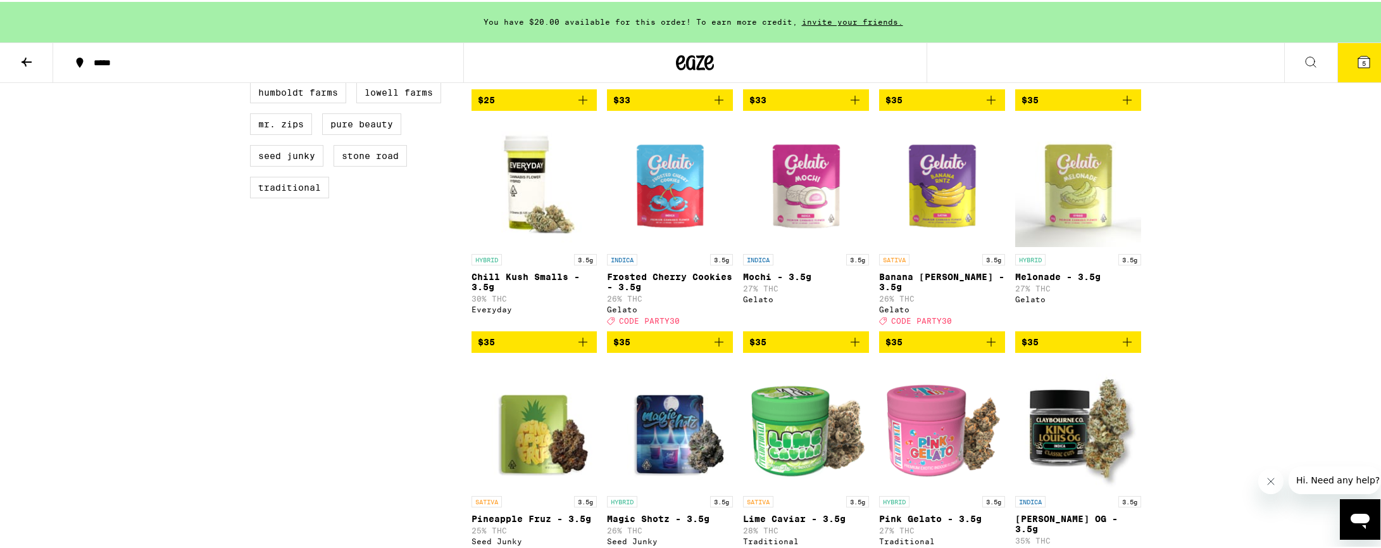
scroll to position [576, 0]
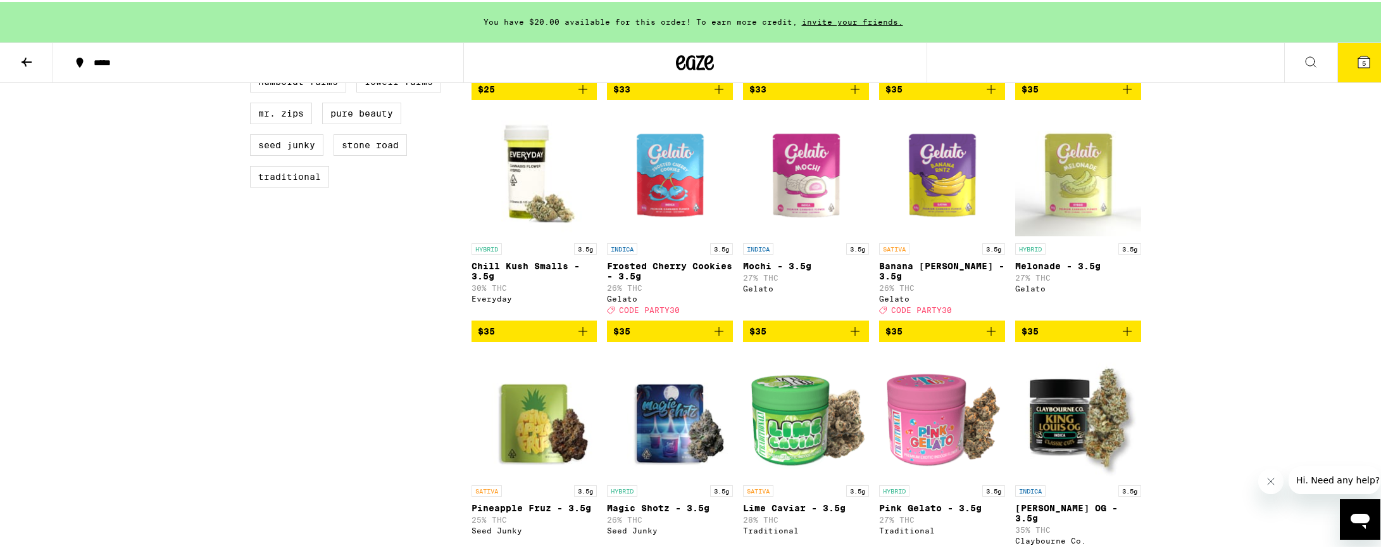
click at [853, 337] on icon "Add to bag" at bounding box center [855, 329] width 15 height 15
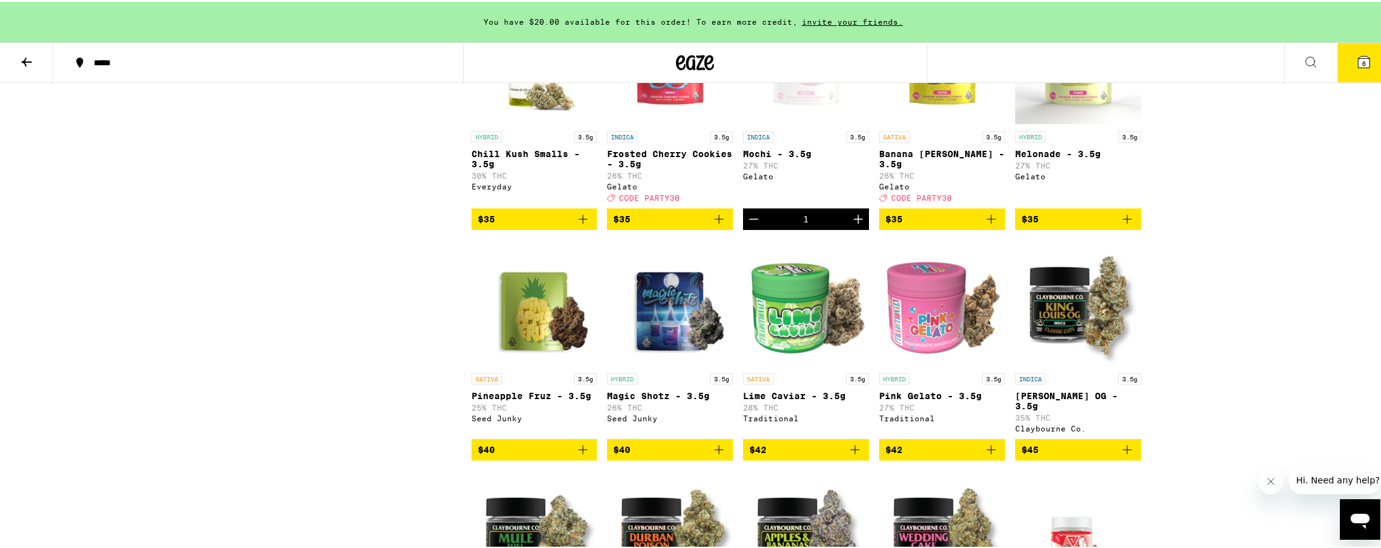
scroll to position [0, 0]
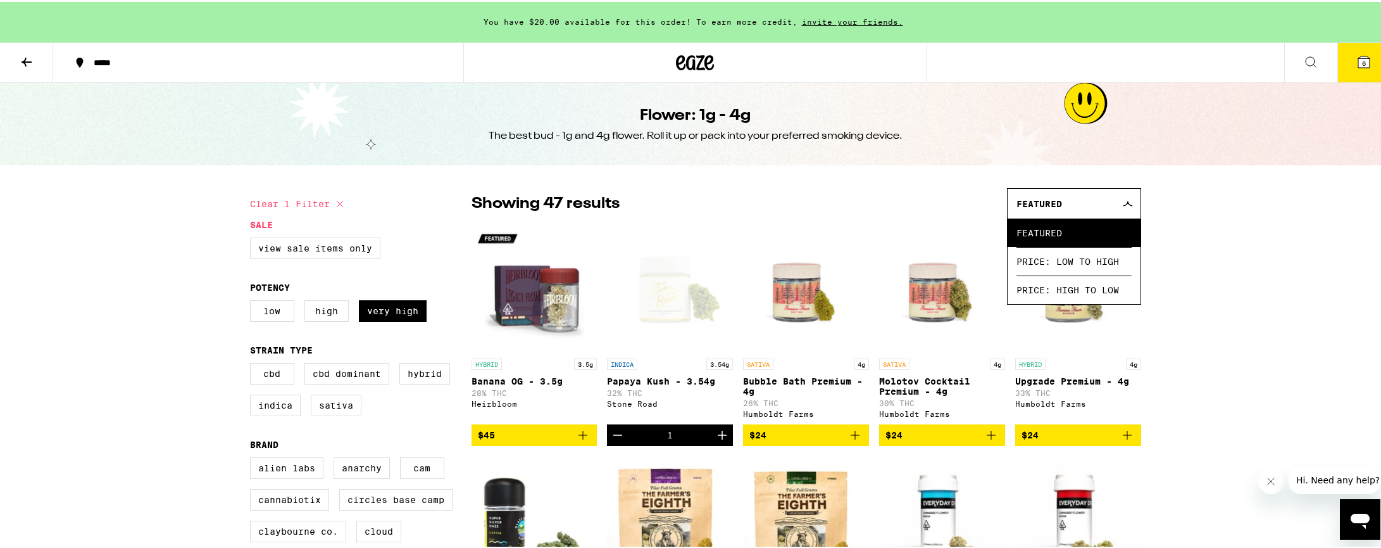
click at [685, 61] on icon at bounding box center [695, 60] width 38 height 23
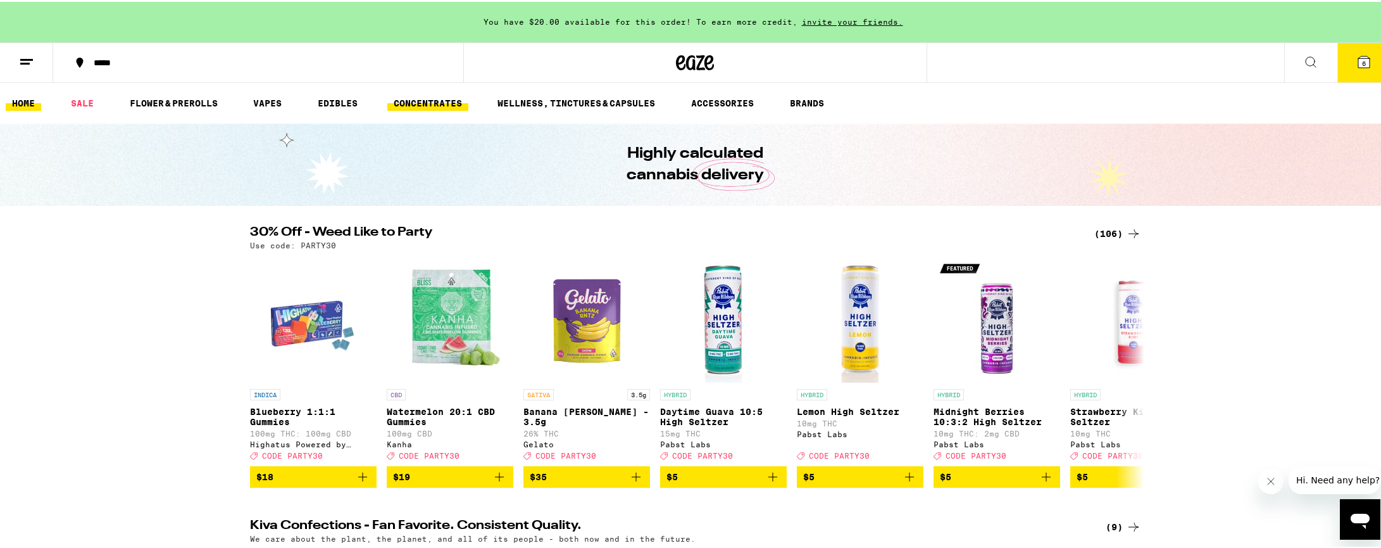
click at [432, 102] on link "CONCENTRATES" at bounding box center [427, 101] width 81 height 15
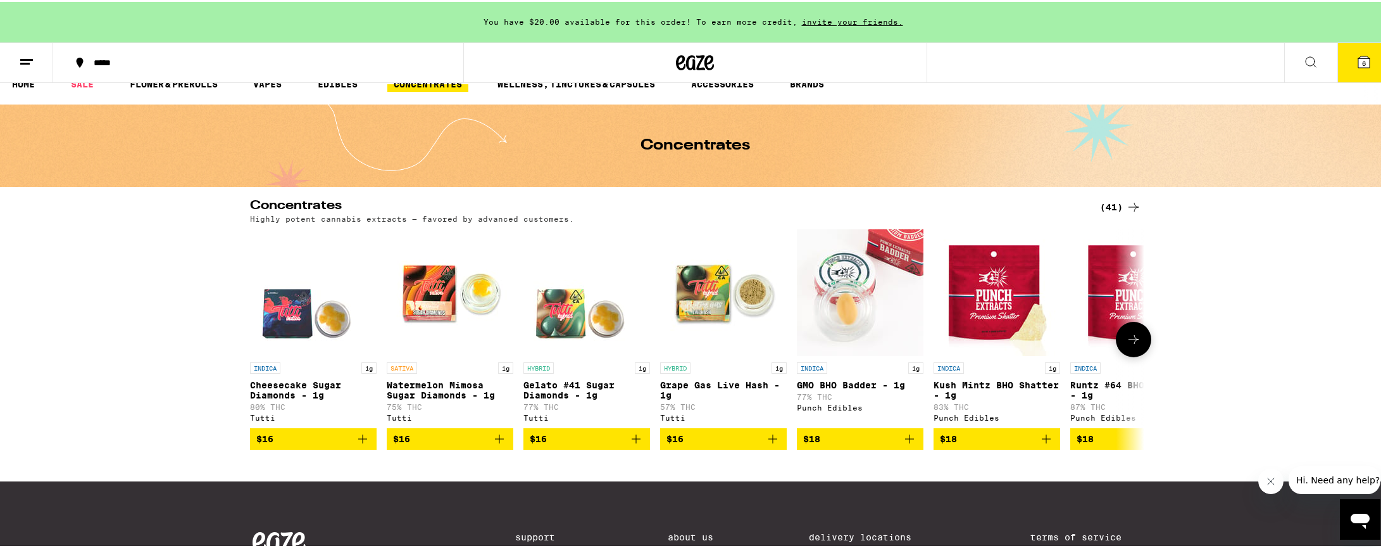
scroll to position [72, 0]
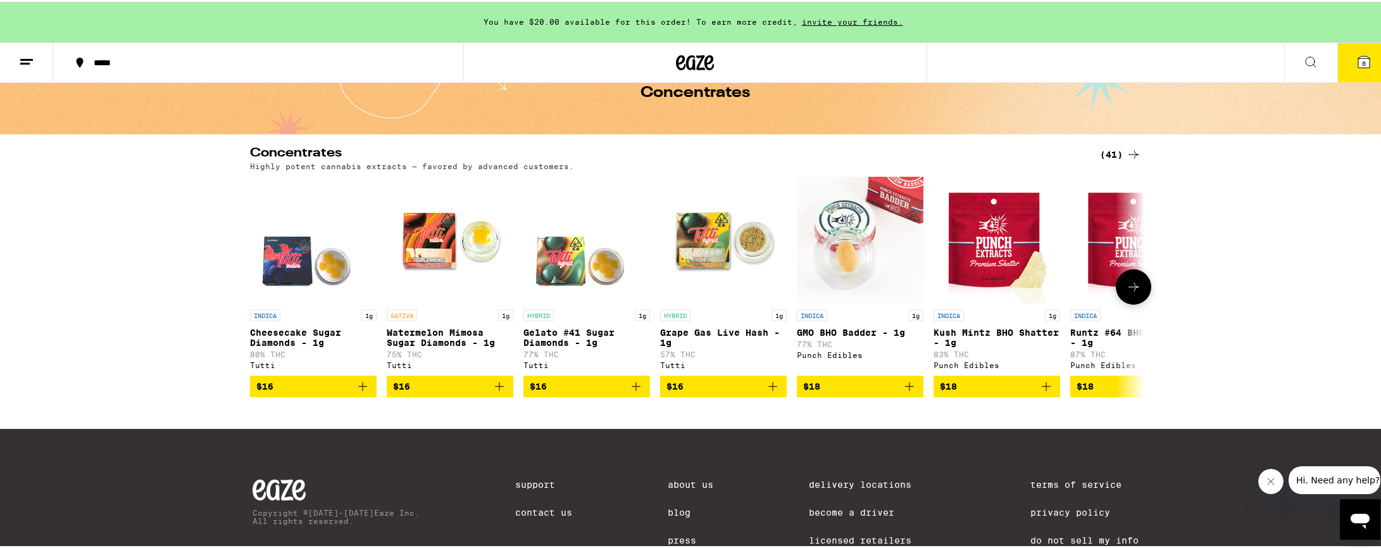
click at [361, 392] on icon "Add to bag" at bounding box center [362, 384] width 15 height 15
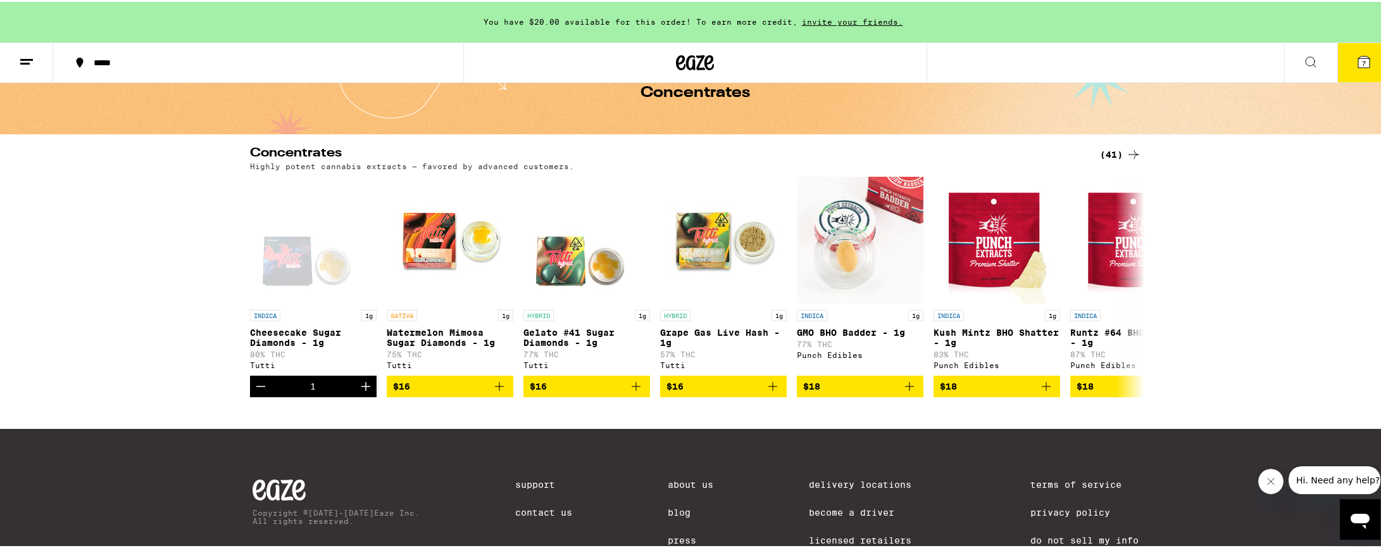
click at [1358, 61] on icon at bounding box center [1363, 59] width 11 height 11
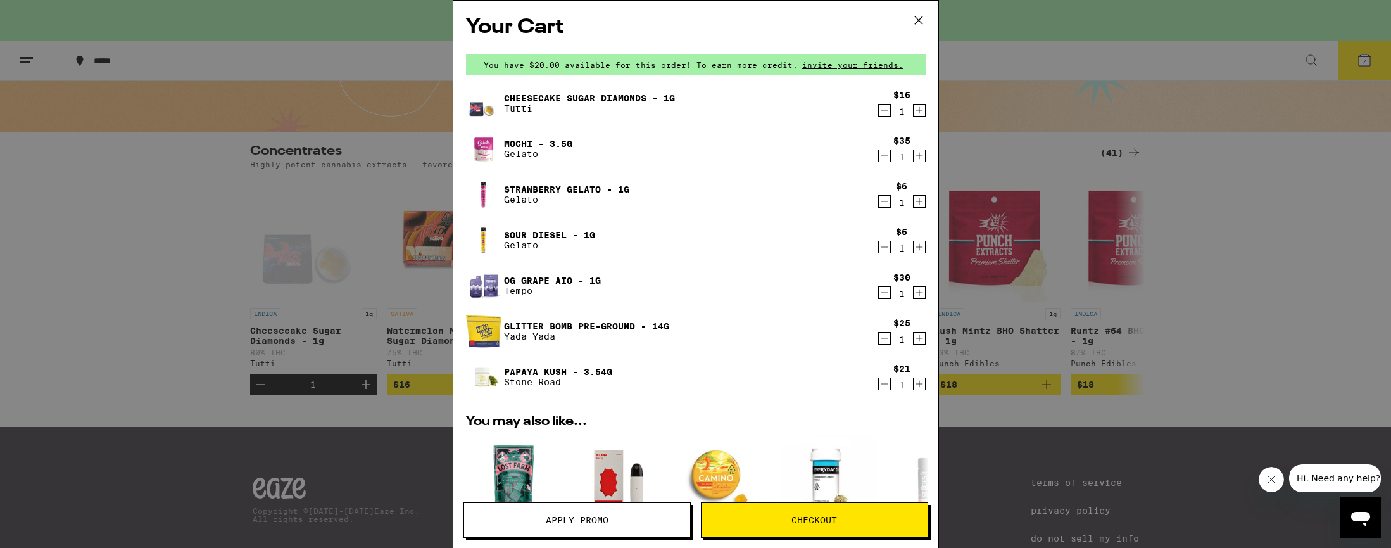
click at [594, 526] on button "Apply Promo" at bounding box center [576, 519] width 227 height 35
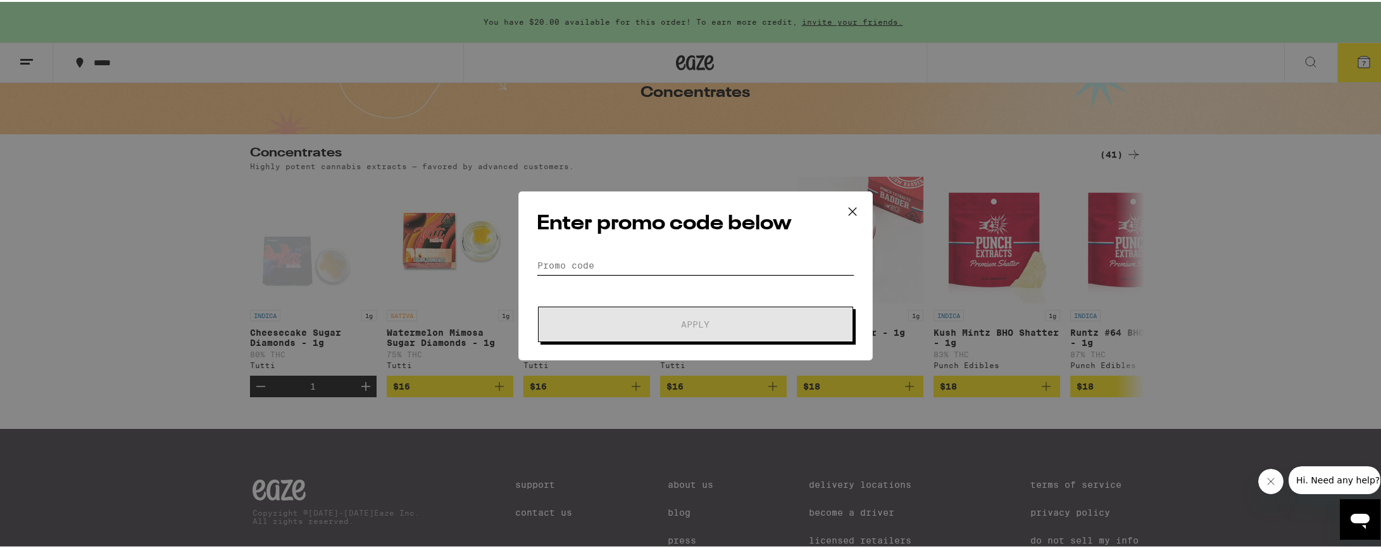
click at [592, 260] on input "Promo Code" at bounding box center [696, 263] width 318 height 19
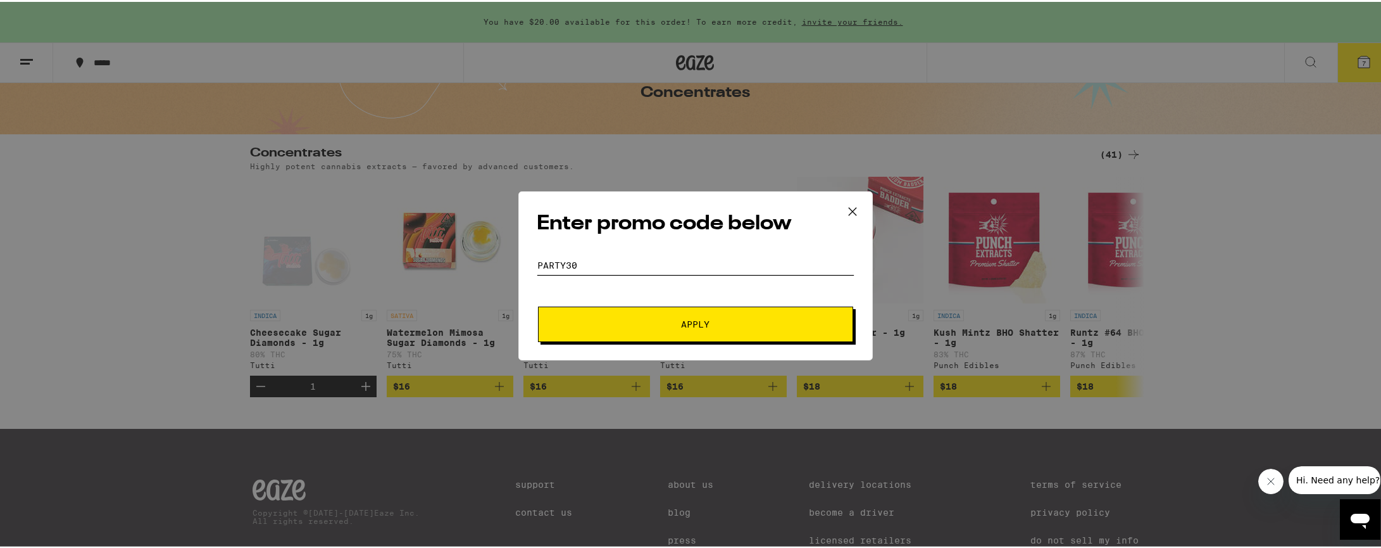
type input "party30"
click at [605, 329] on button "Apply" at bounding box center [695, 321] width 315 height 35
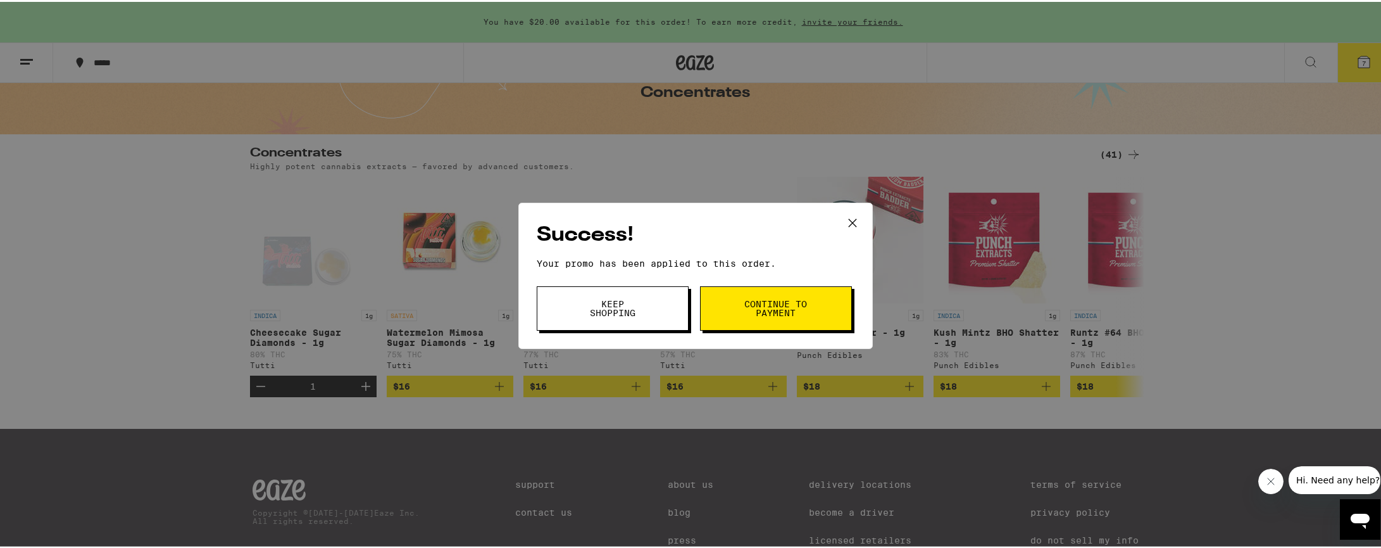
click at [774, 311] on span "Continue to payment" at bounding box center [776, 307] width 65 height 18
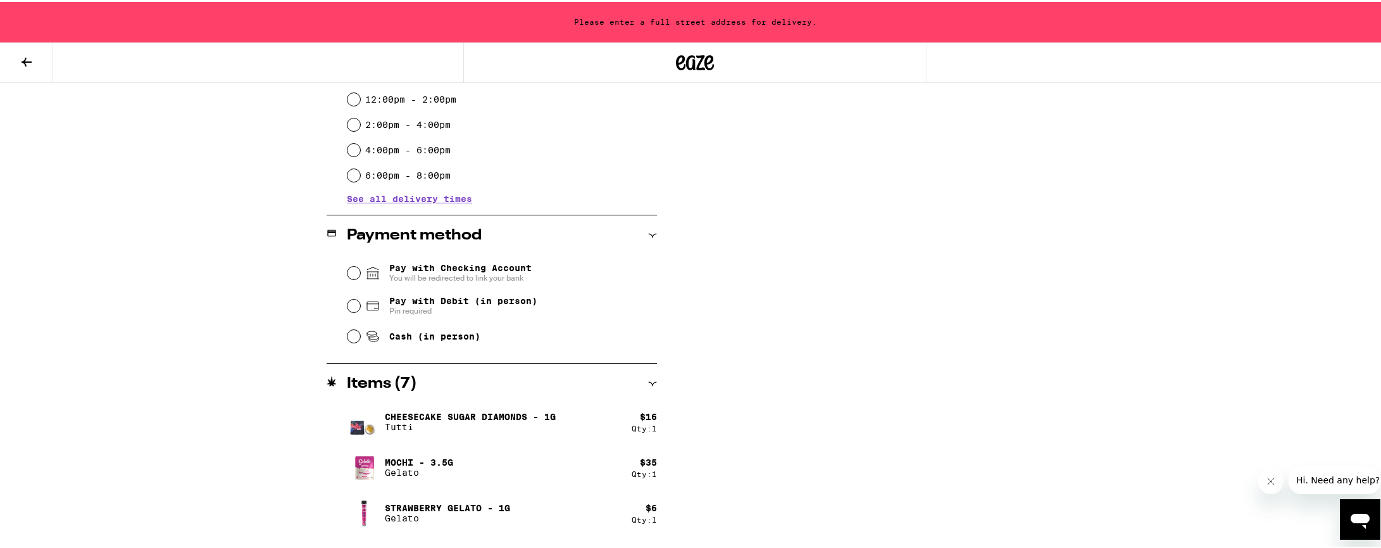
scroll to position [403, 0]
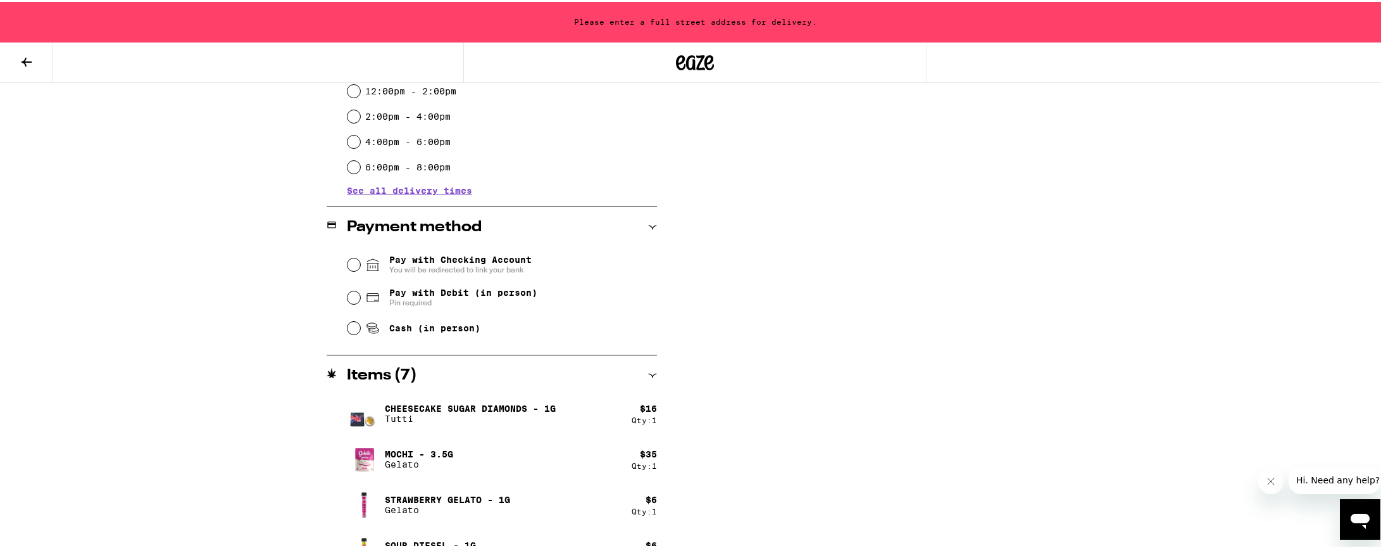
click at [354, 296] on input "Pay with Debit (in person) Pin required" at bounding box center [354, 295] width 13 height 13
radio input "true"
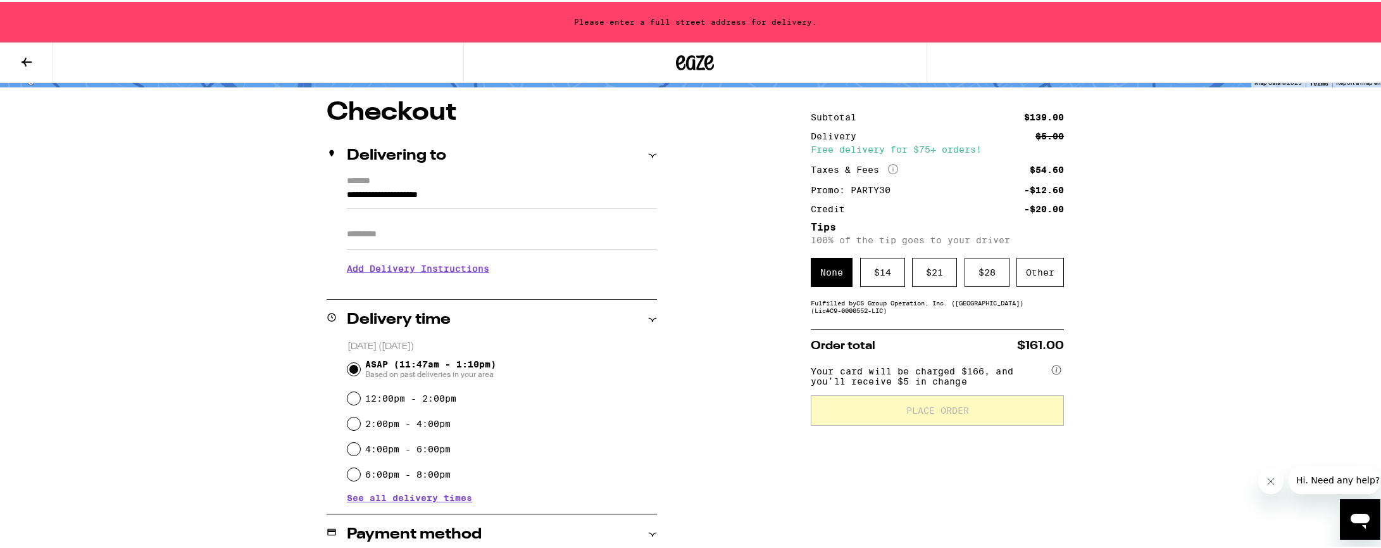
scroll to position [170, 0]
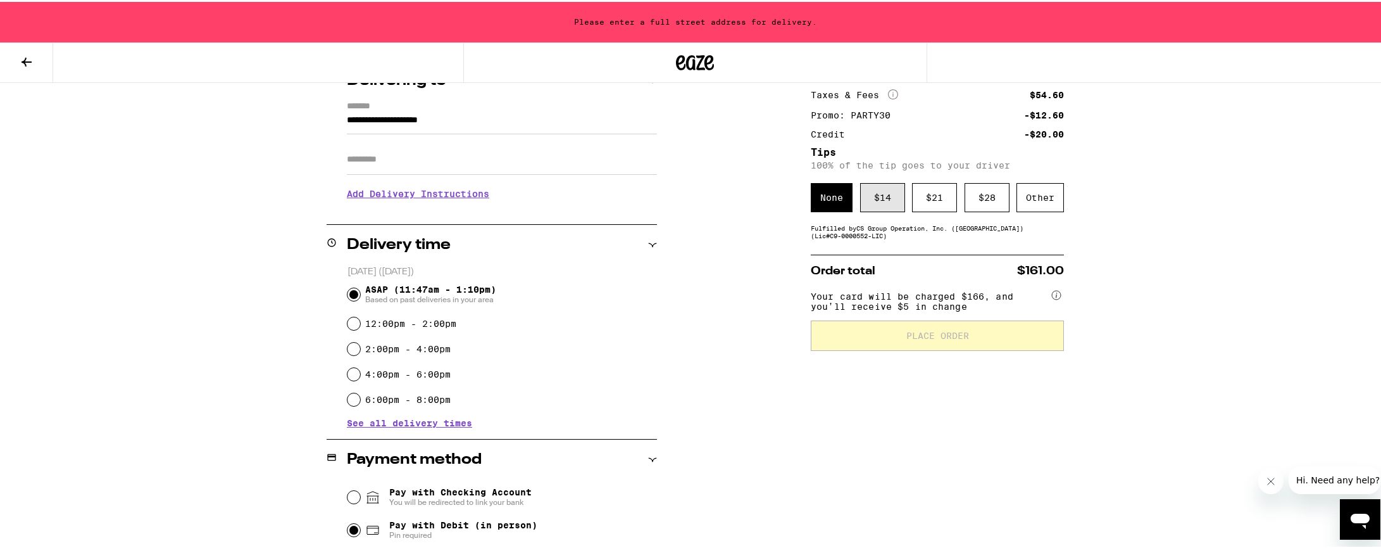
click at [874, 202] on div "$ 14" at bounding box center [882, 195] width 45 height 29
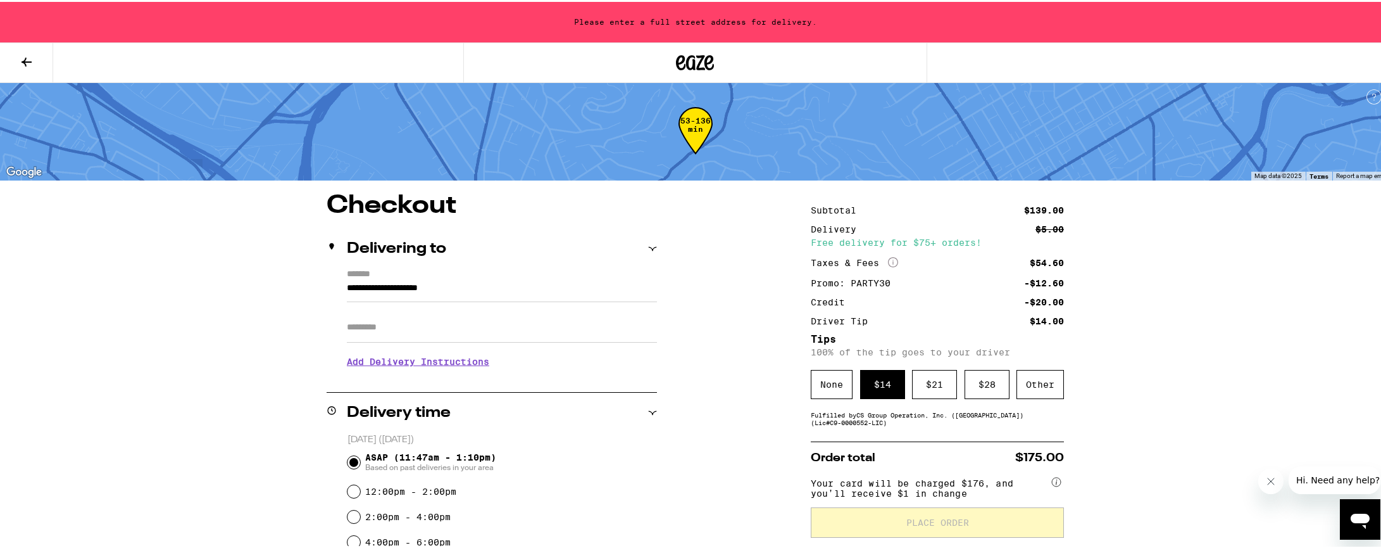
scroll to position [36, 0]
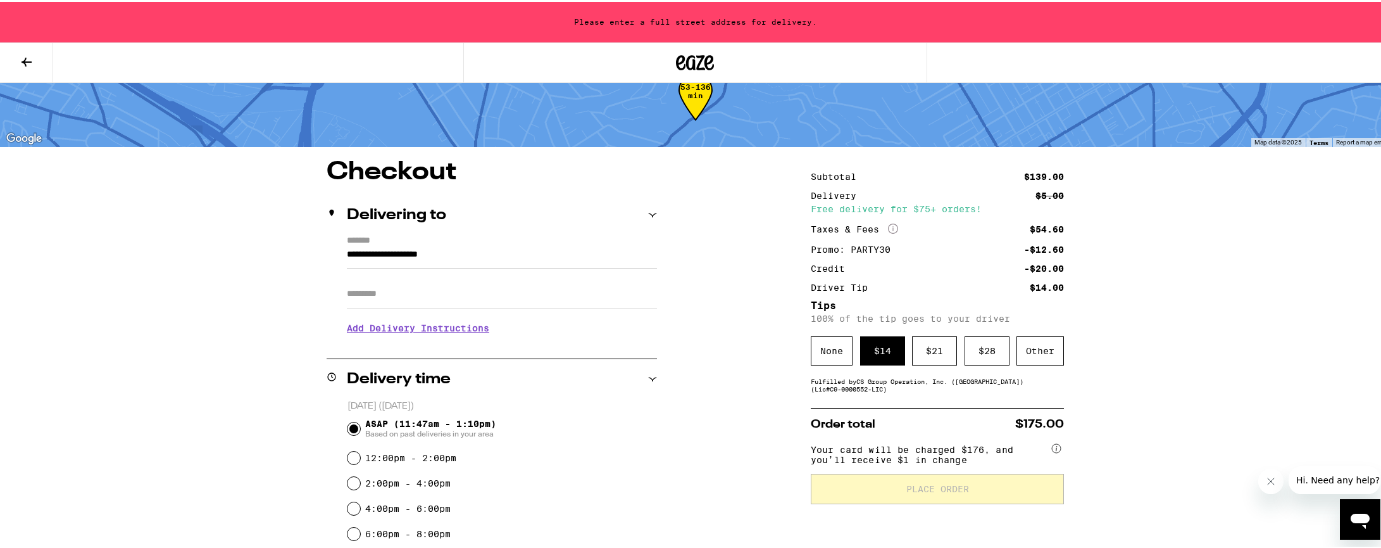
click at [347, 250] on input "**********" at bounding box center [502, 256] width 310 height 22
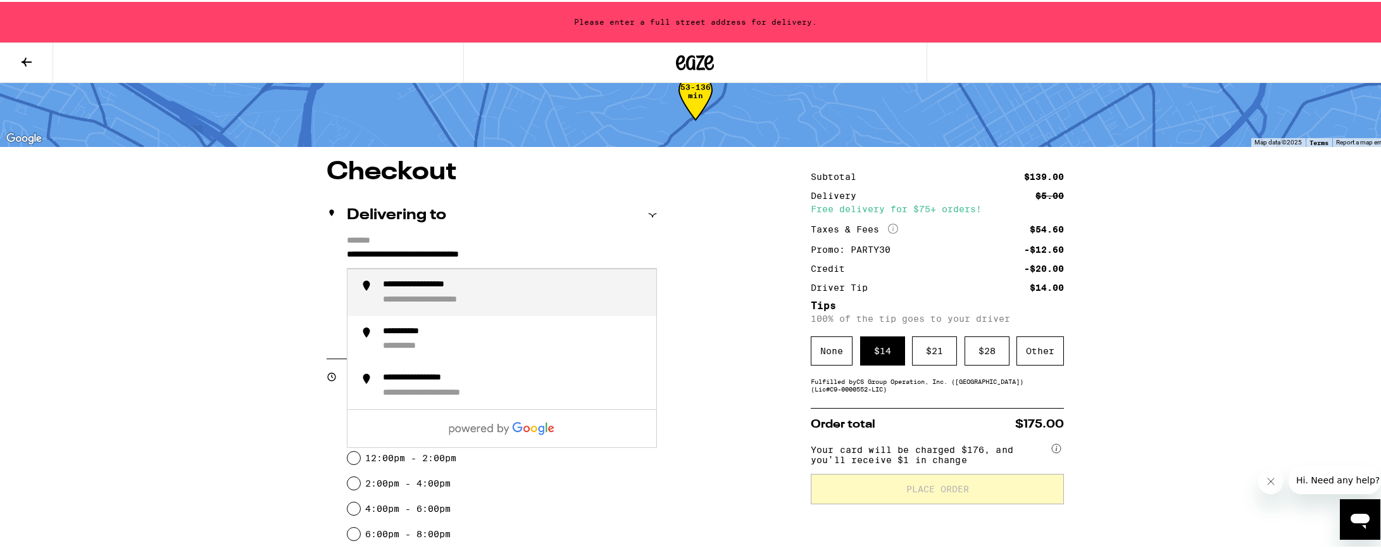
click at [421, 302] on div "**********" at bounding box center [449, 297] width 132 height 11
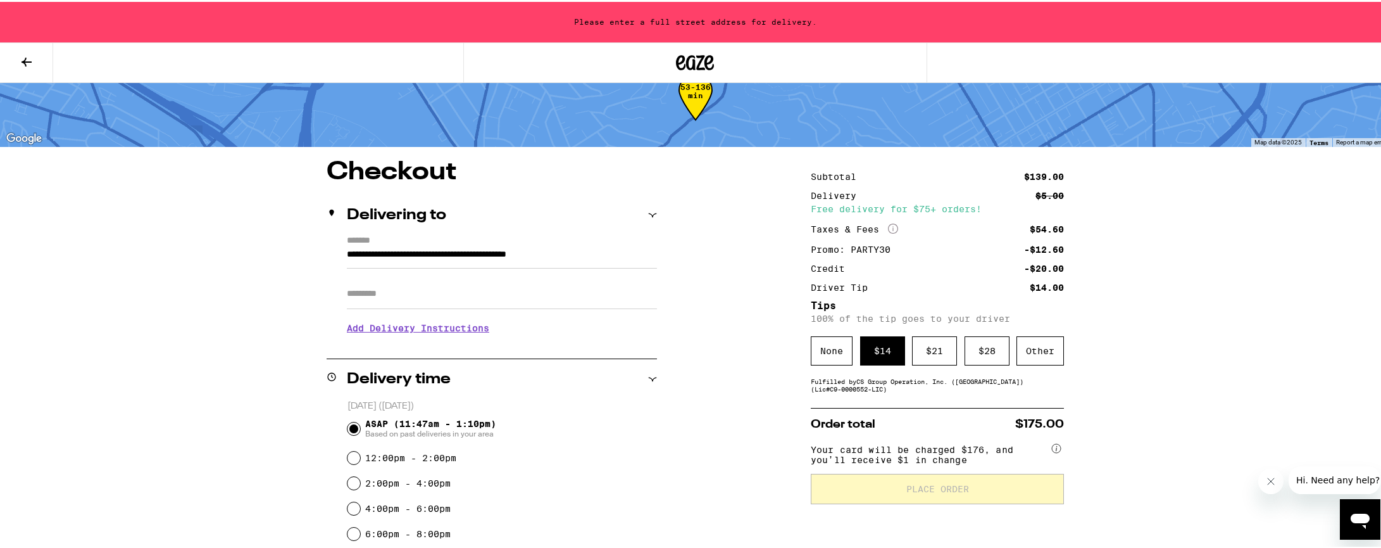
type input "**********"
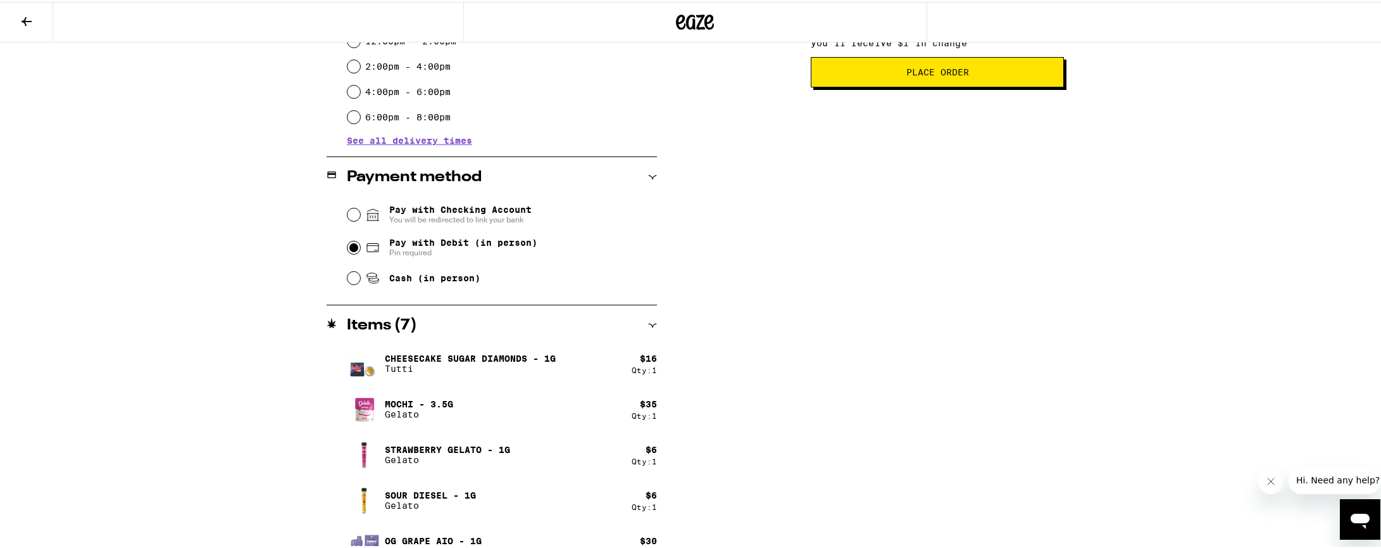
scroll to position [0, 0]
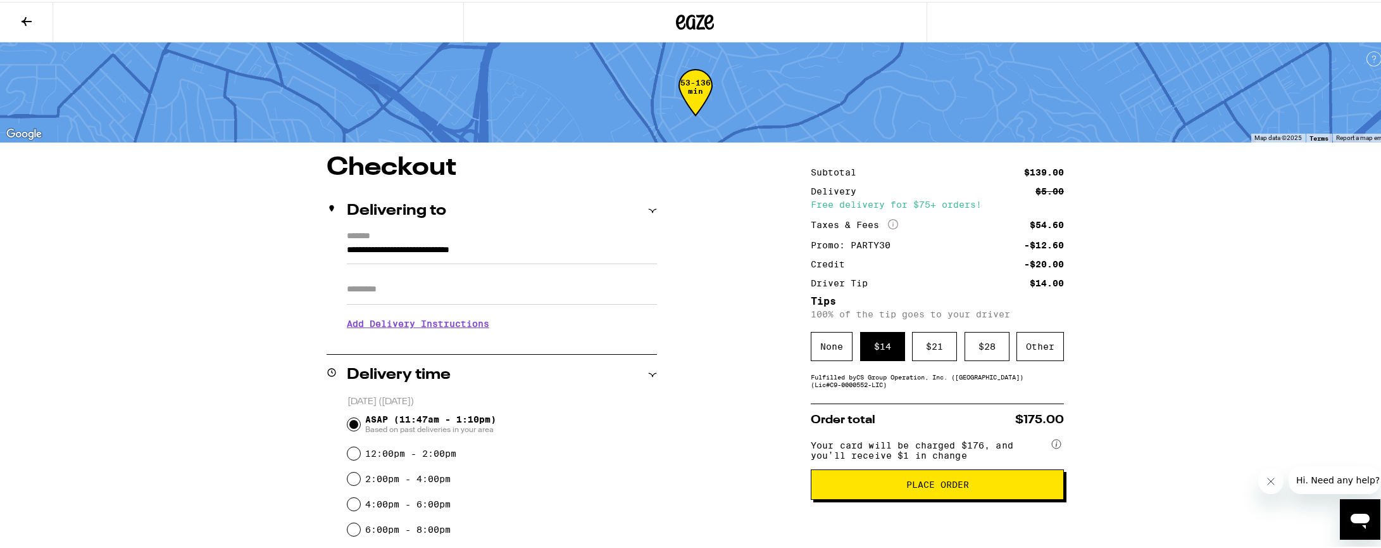
click at [934, 487] on span "Place Order" at bounding box center [937, 482] width 63 height 9
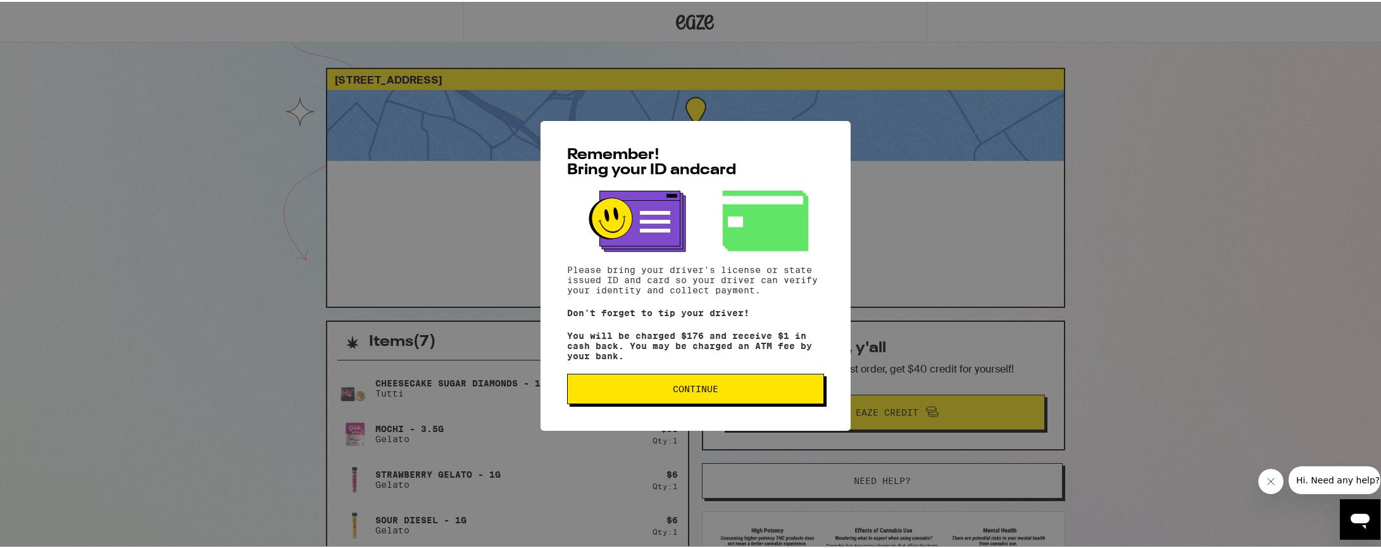
click at [709, 385] on button "Continue" at bounding box center [695, 387] width 257 height 30
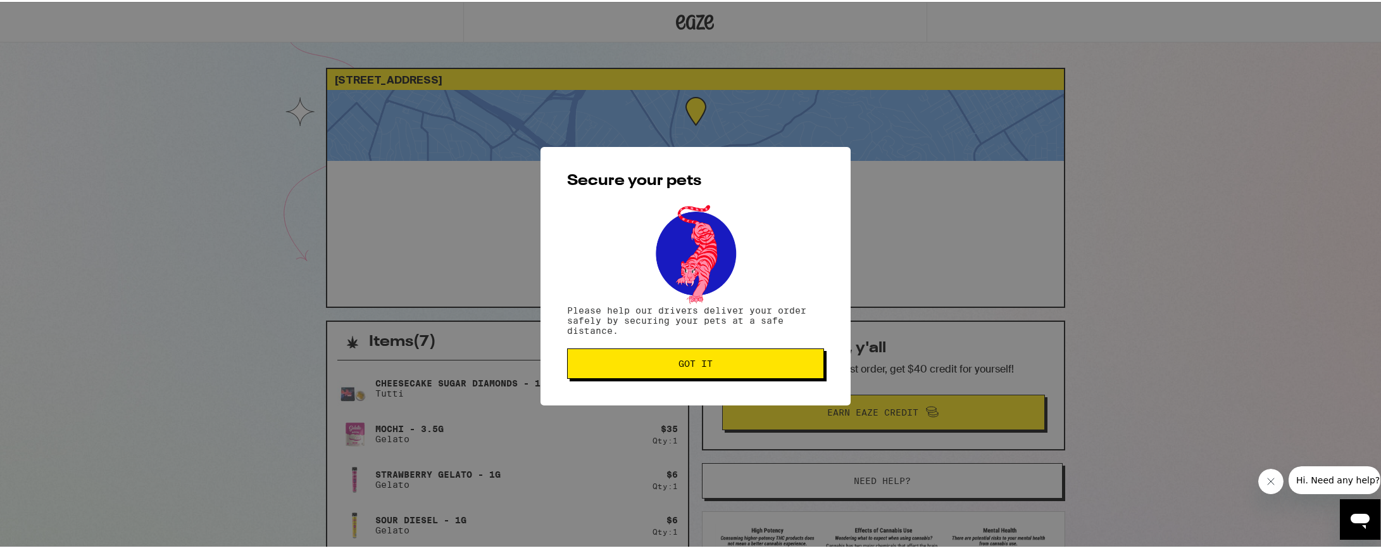
click at [713, 365] on span "Got it" at bounding box center [695, 361] width 235 height 9
